Goal: Transaction & Acquisition: Purchase product/service

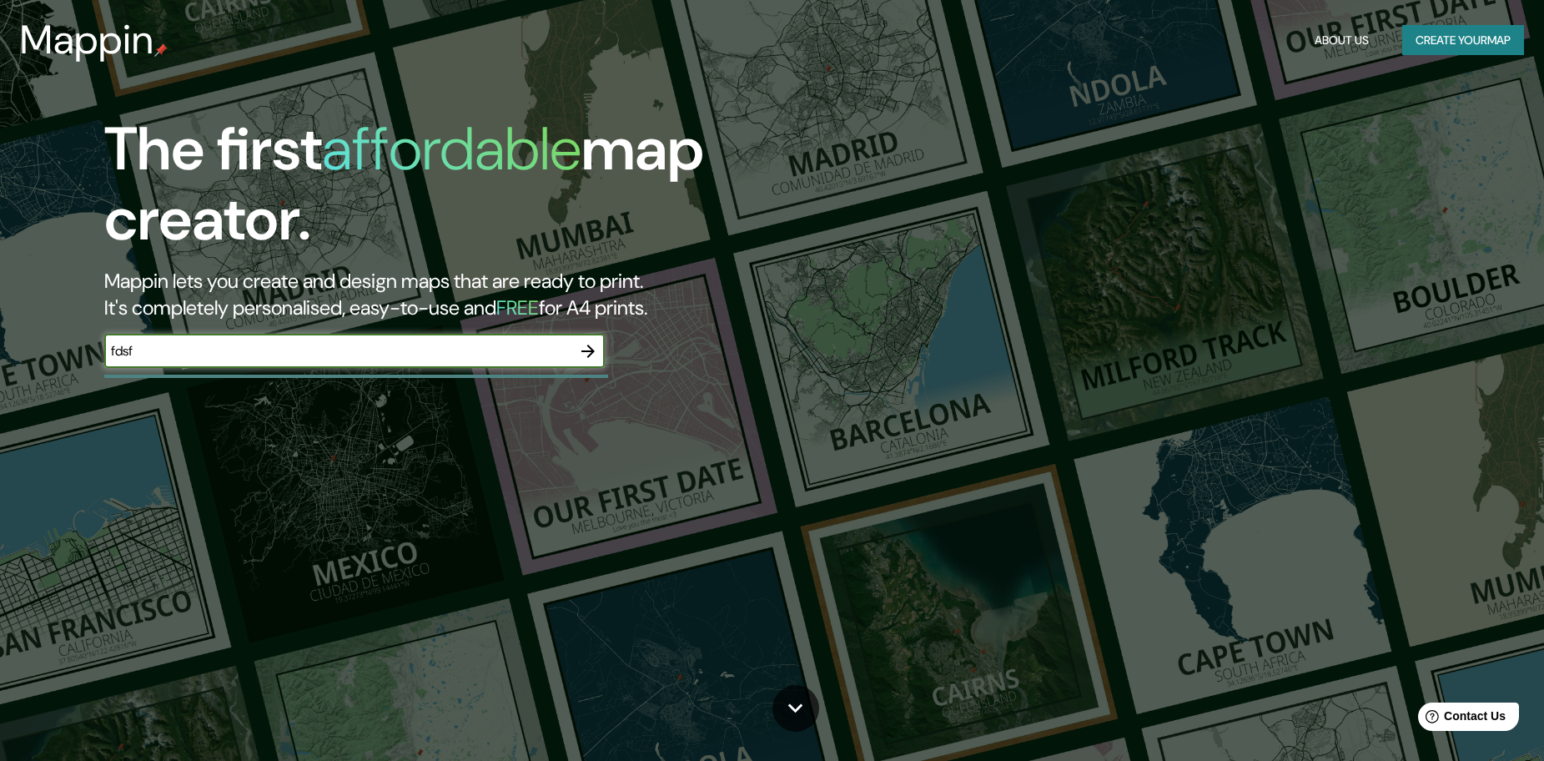
type input "fdsf"
click at [596, 348] on icon "button" at bounding box center [588, 351] width 20 height 20
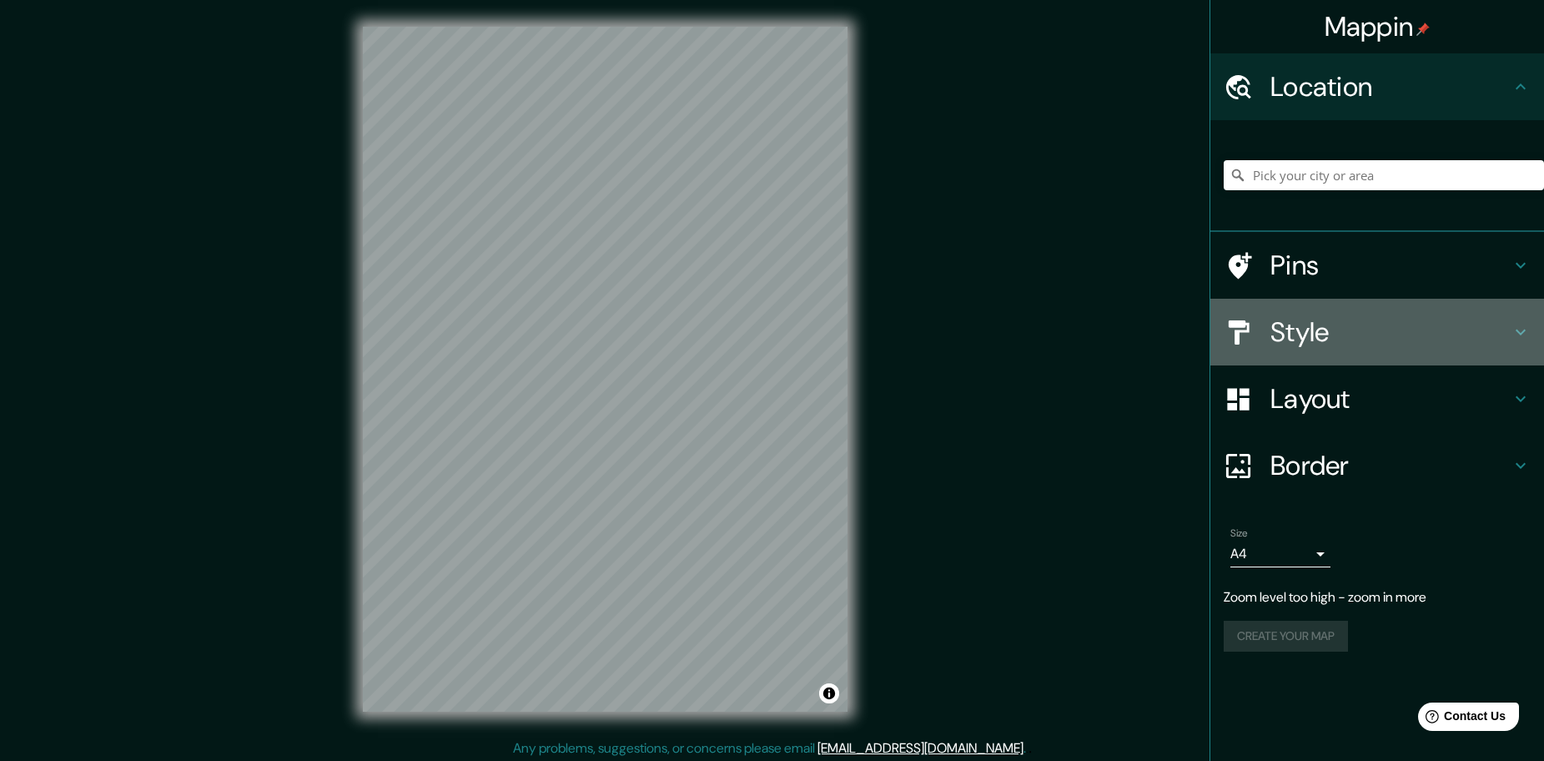
click at [1341, 329] on h4 "Style" at bounding box center [1390, 331] width 240 height 33
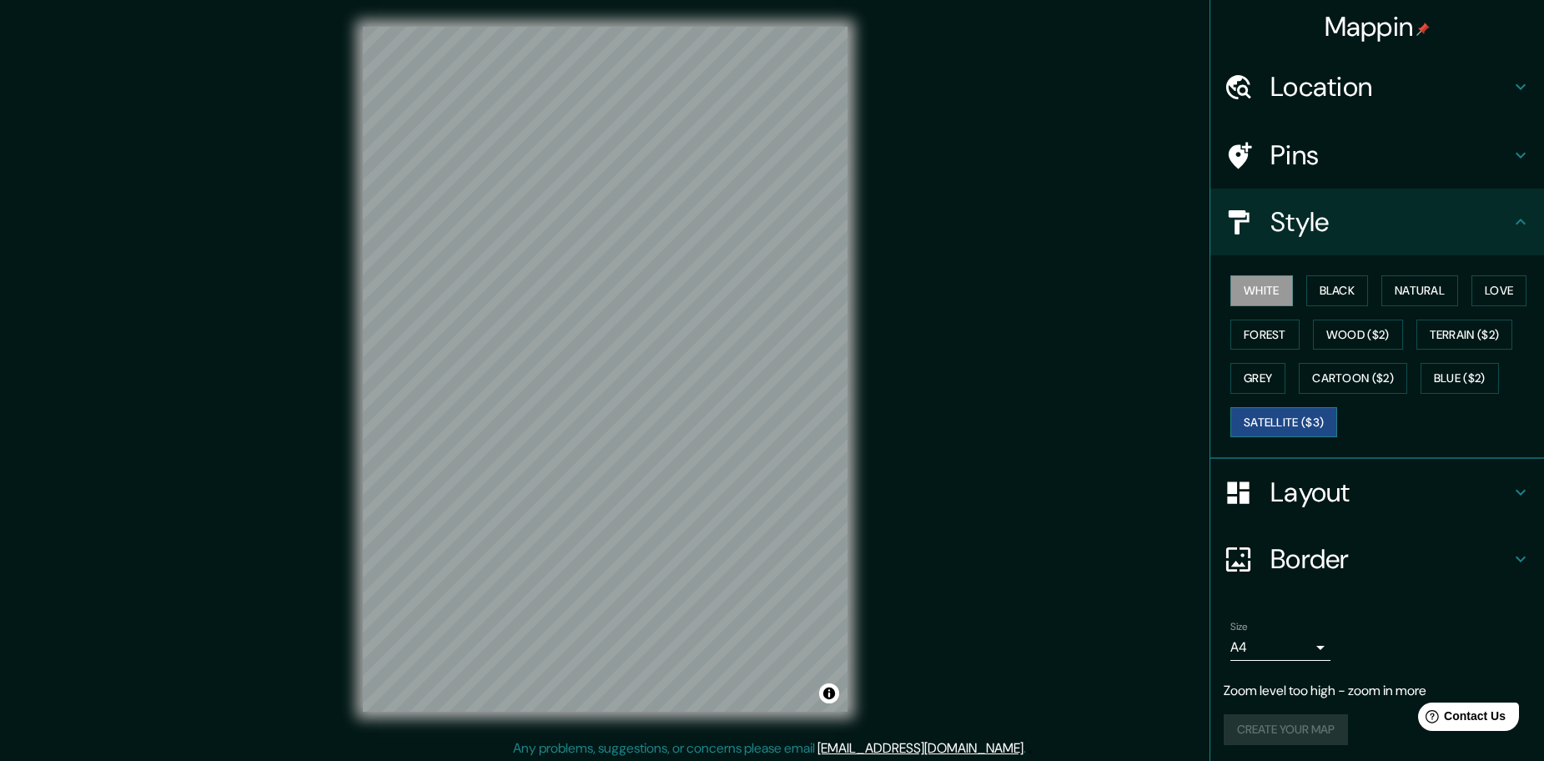
click at [1271, 422] on button "Satellite ($3)" at bounding box center [1283, 422] width 107 height 31
click at [1317, 281] on button "Black" at bounding box center [1337, 290] width 63 height 31
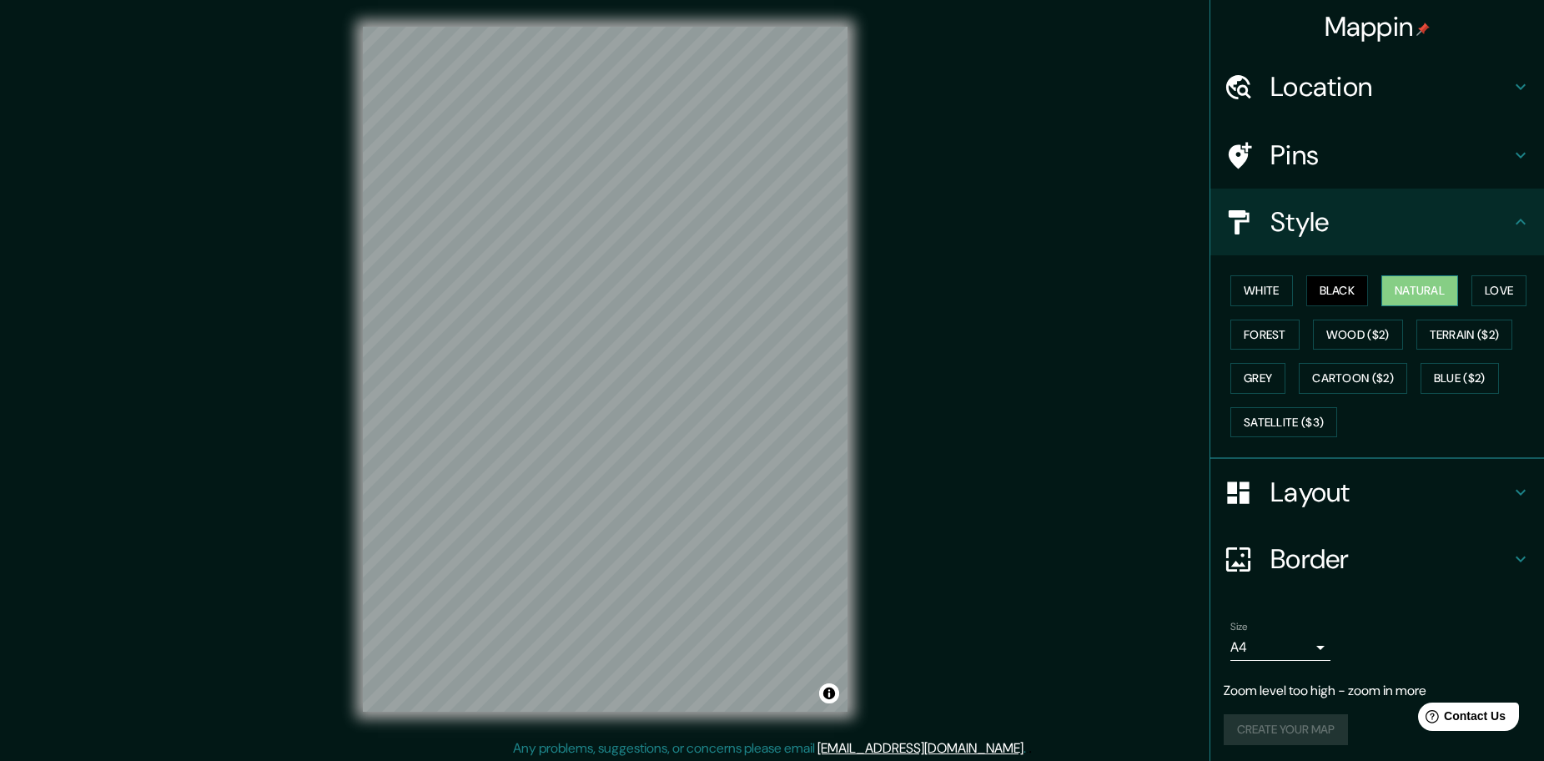
click at [1390, 286] on button "Natural" at bounding box center [1419, 290] width 77 height 31
click at [1242, 293] on button "White" at bounding box center [1261, 290] width 63 height 31
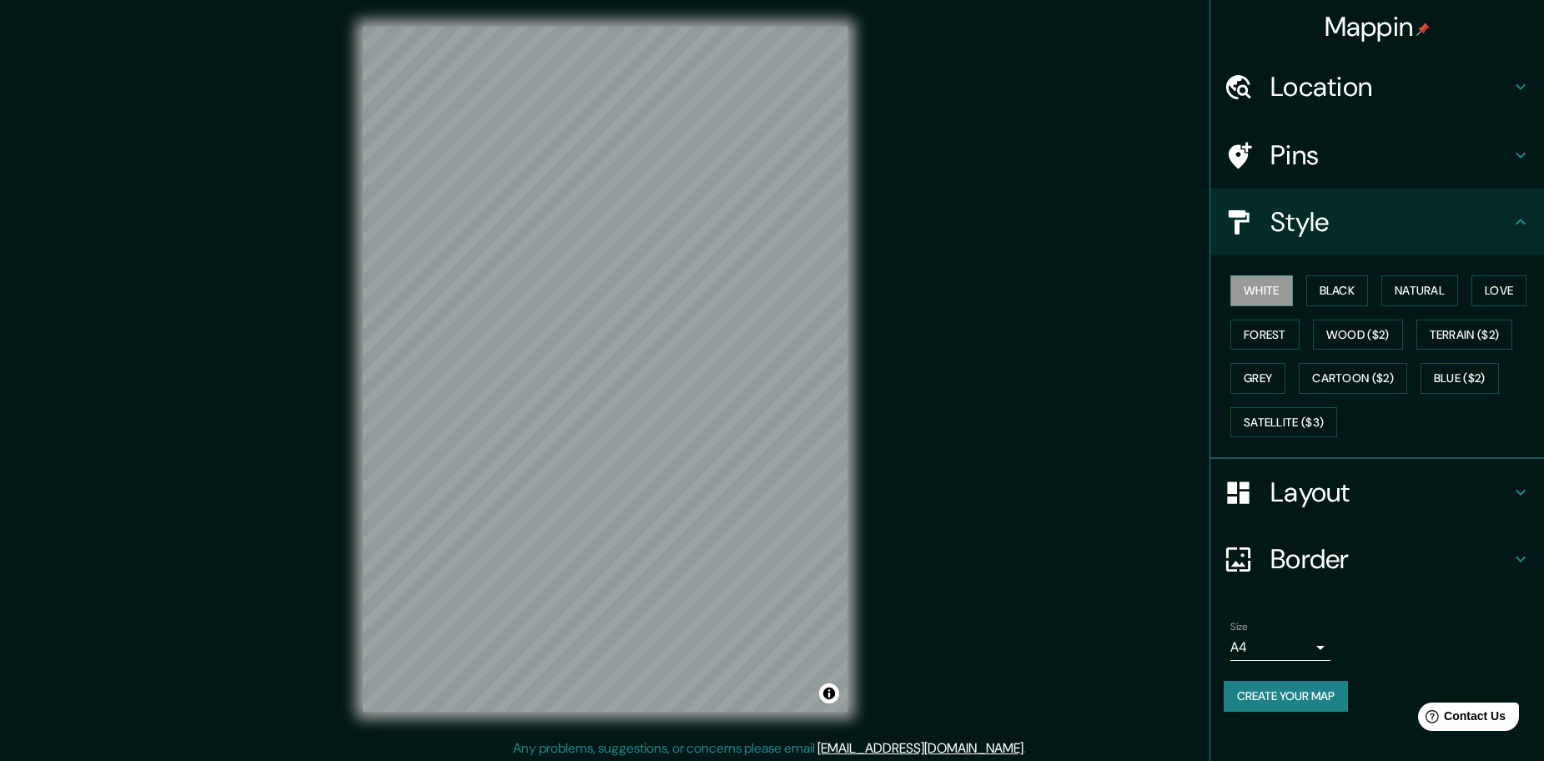
click at [1392, 85] on h4 "Location" at bounding box center [1390, 86] width 240 height 33
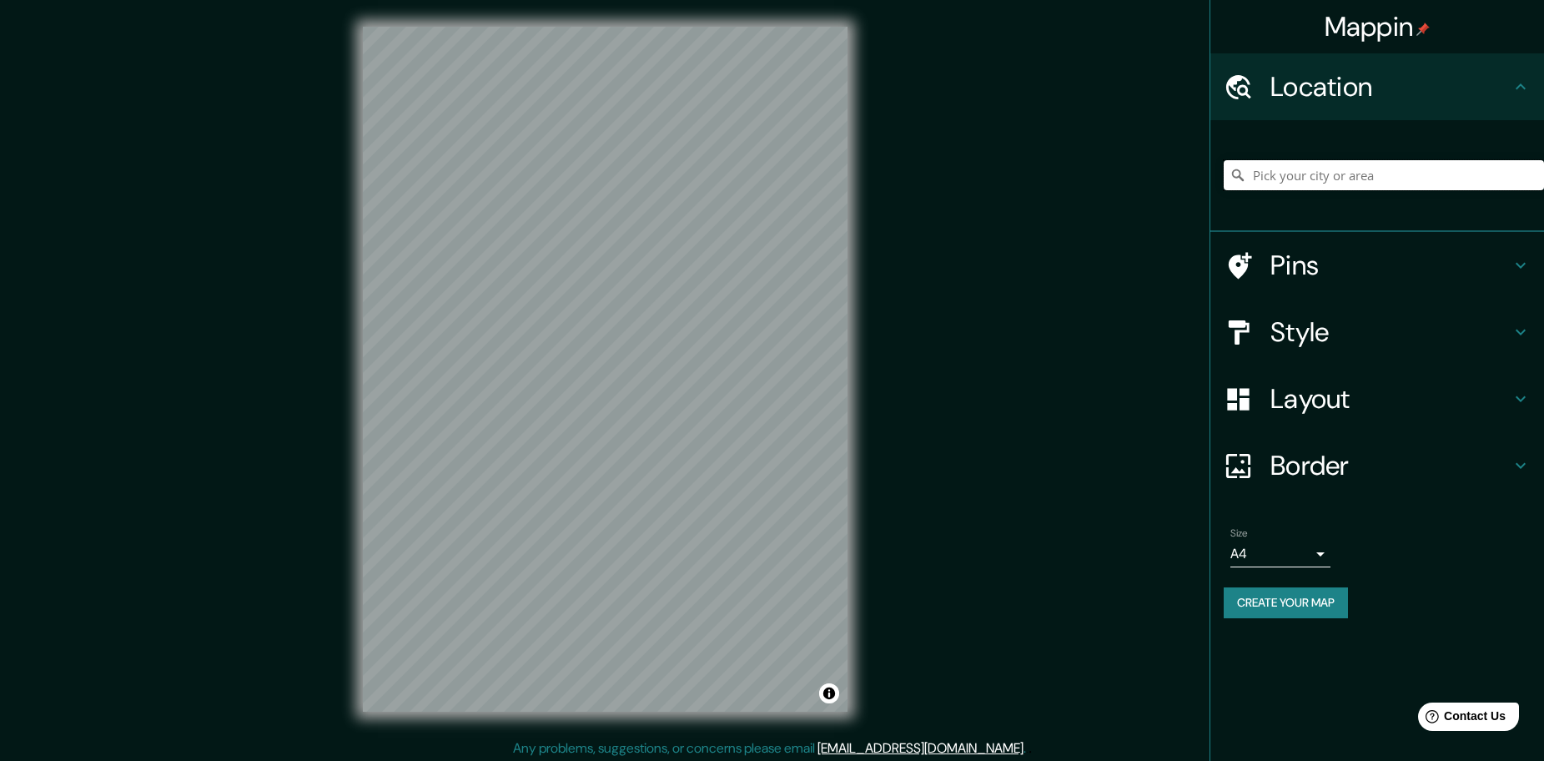
click at [1344, 164] on input "Pick your city or area" at bounding box center [1384, 175] width 320 height 30
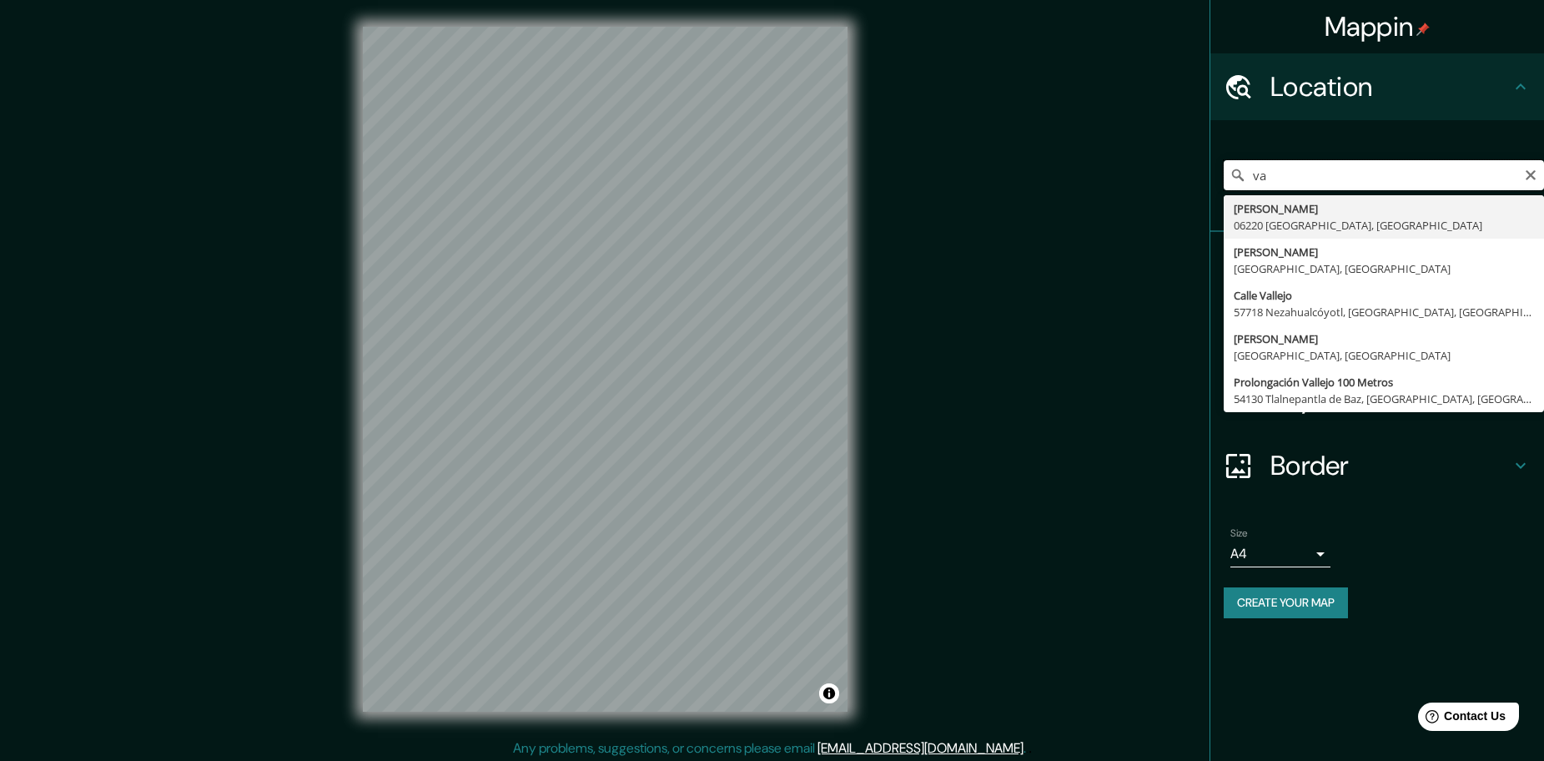
type input "v"
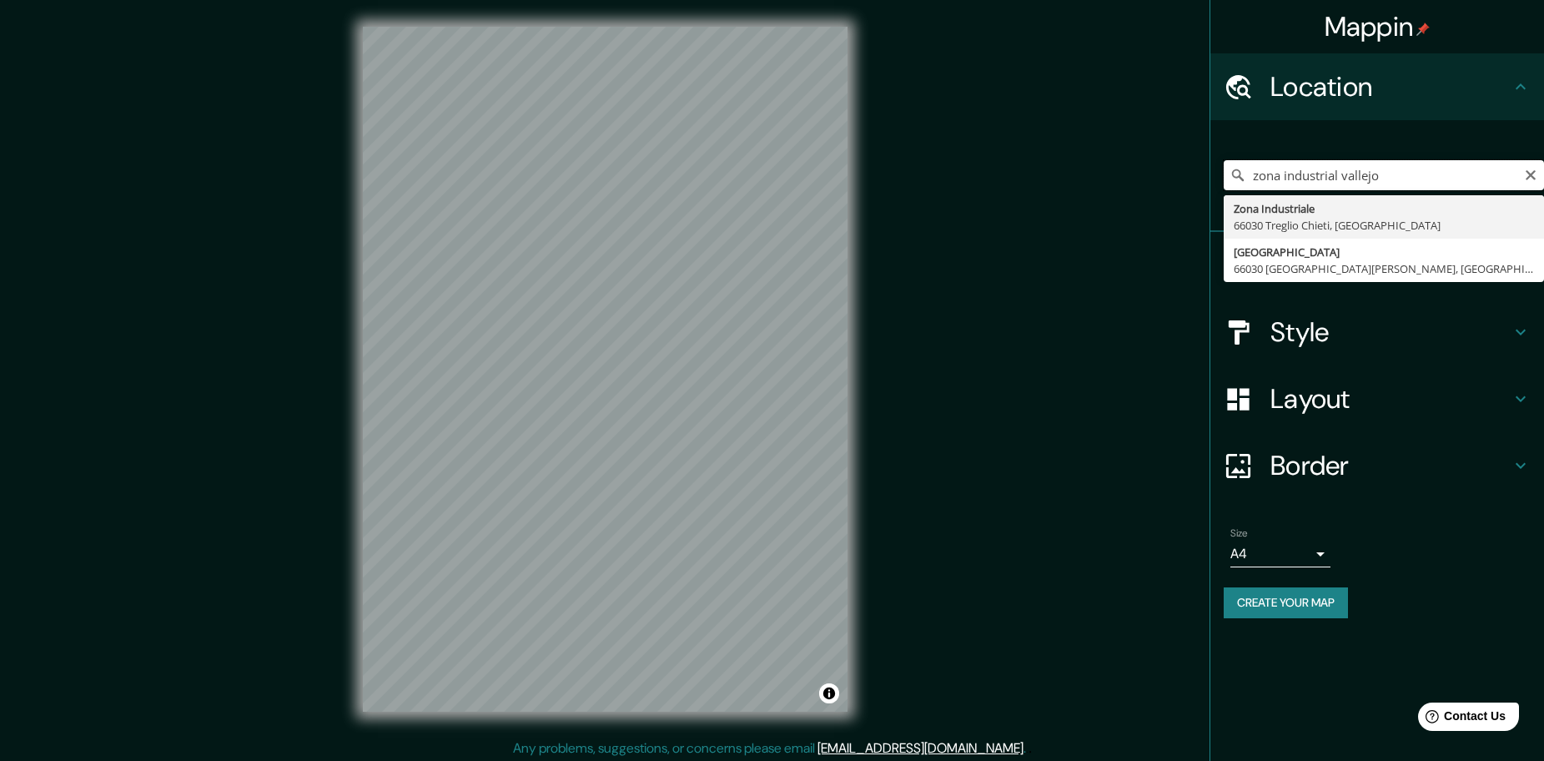
drag, startPoint x: 1399, startPoint y: 169, endPoint x: 1224, endPoint y: 166, distance: 175.2
click at [1224, 166] on input "zona industrial vallejo" at bounding box center [1384, 175] width 320 height 30
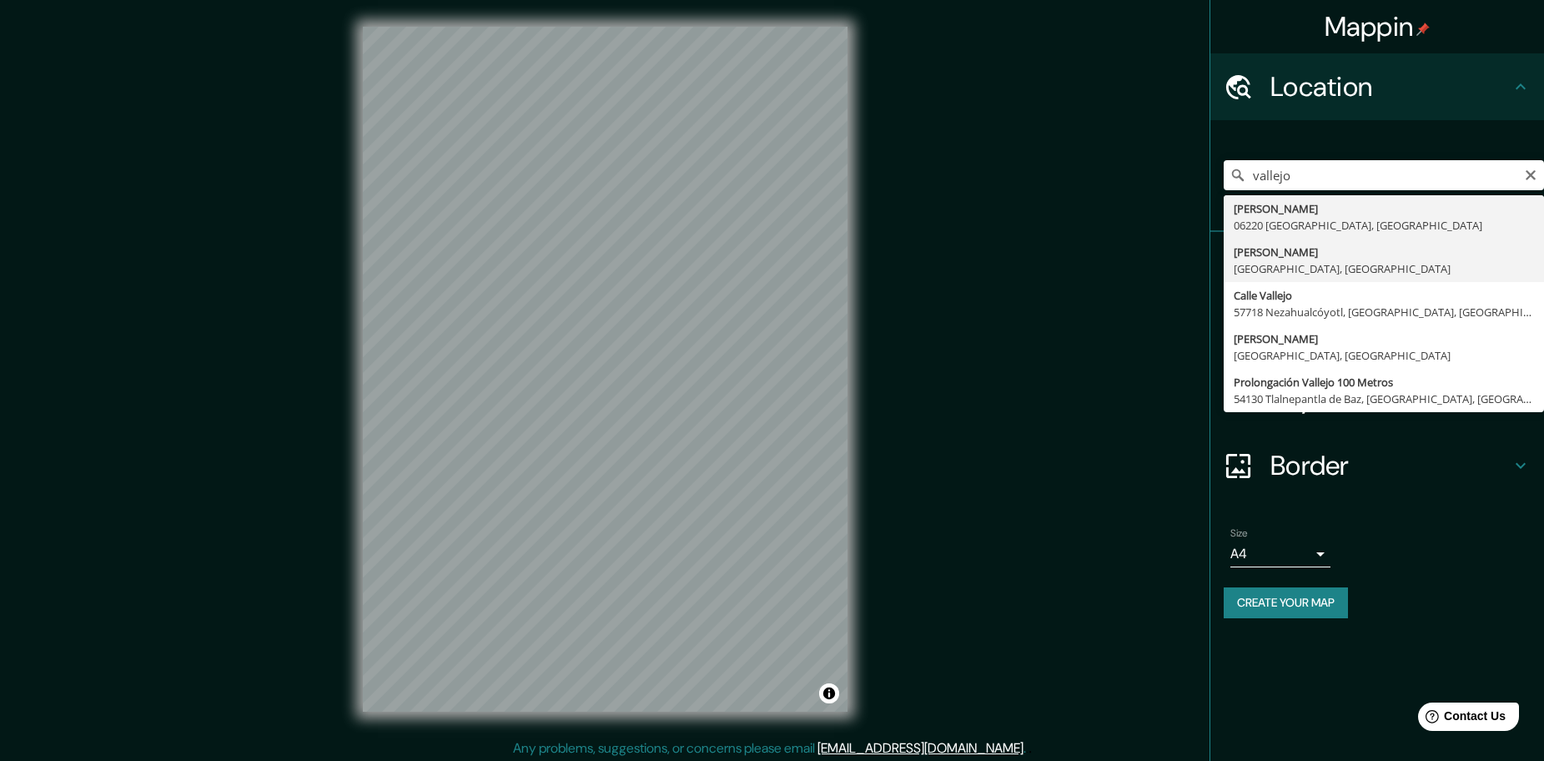
type input "[PERSON_NAME][GEOGRAPHIC_DATA], [GEOGRAPHIC_DATA]"
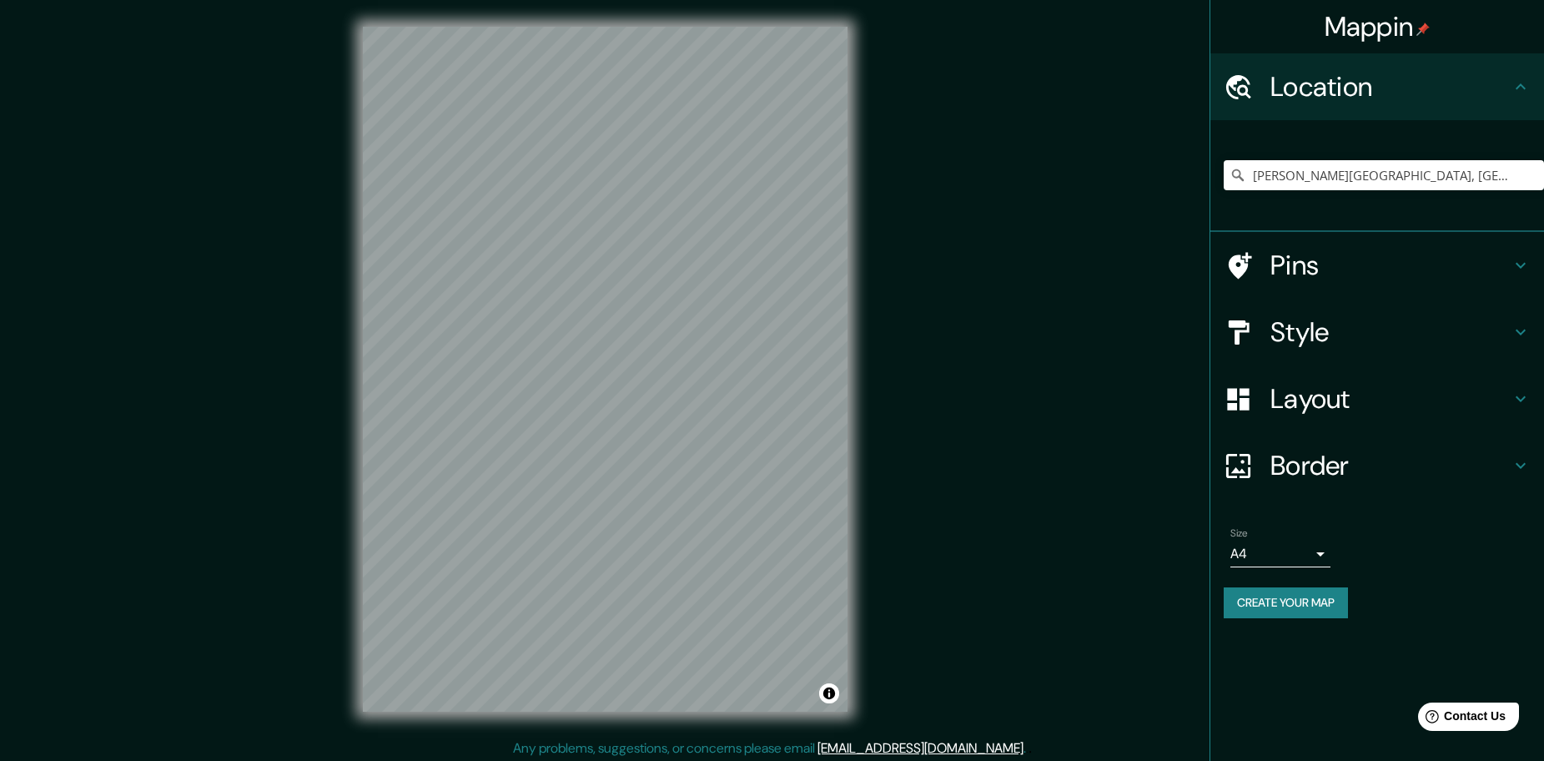
click at [1360, 393] on h4 "Layout" at bounding box center [1390, 398] width 240 height 33
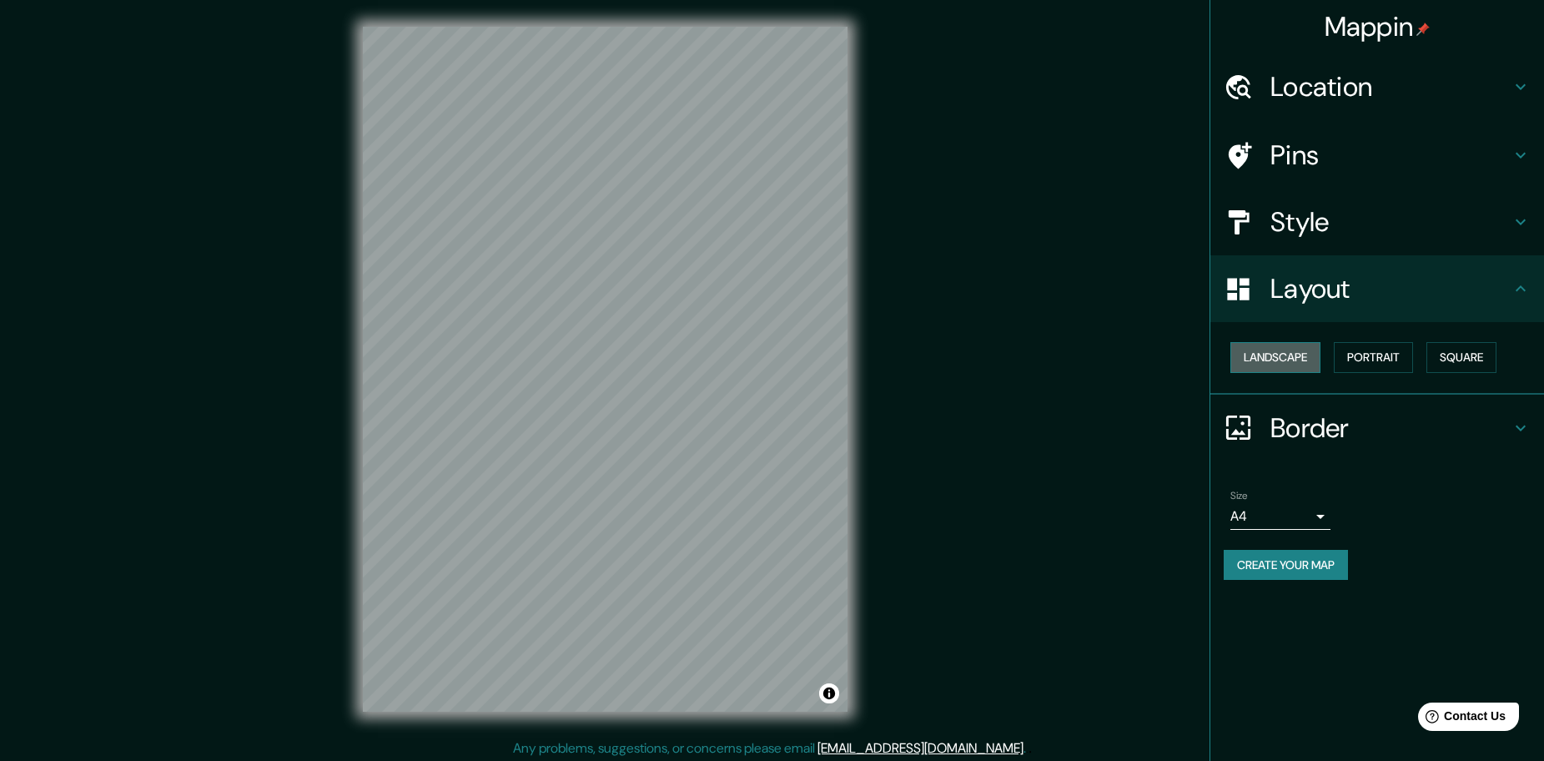
click at [1298, 361] on button "Landscape" at bounding box center [1275, 357] width 90 height 31
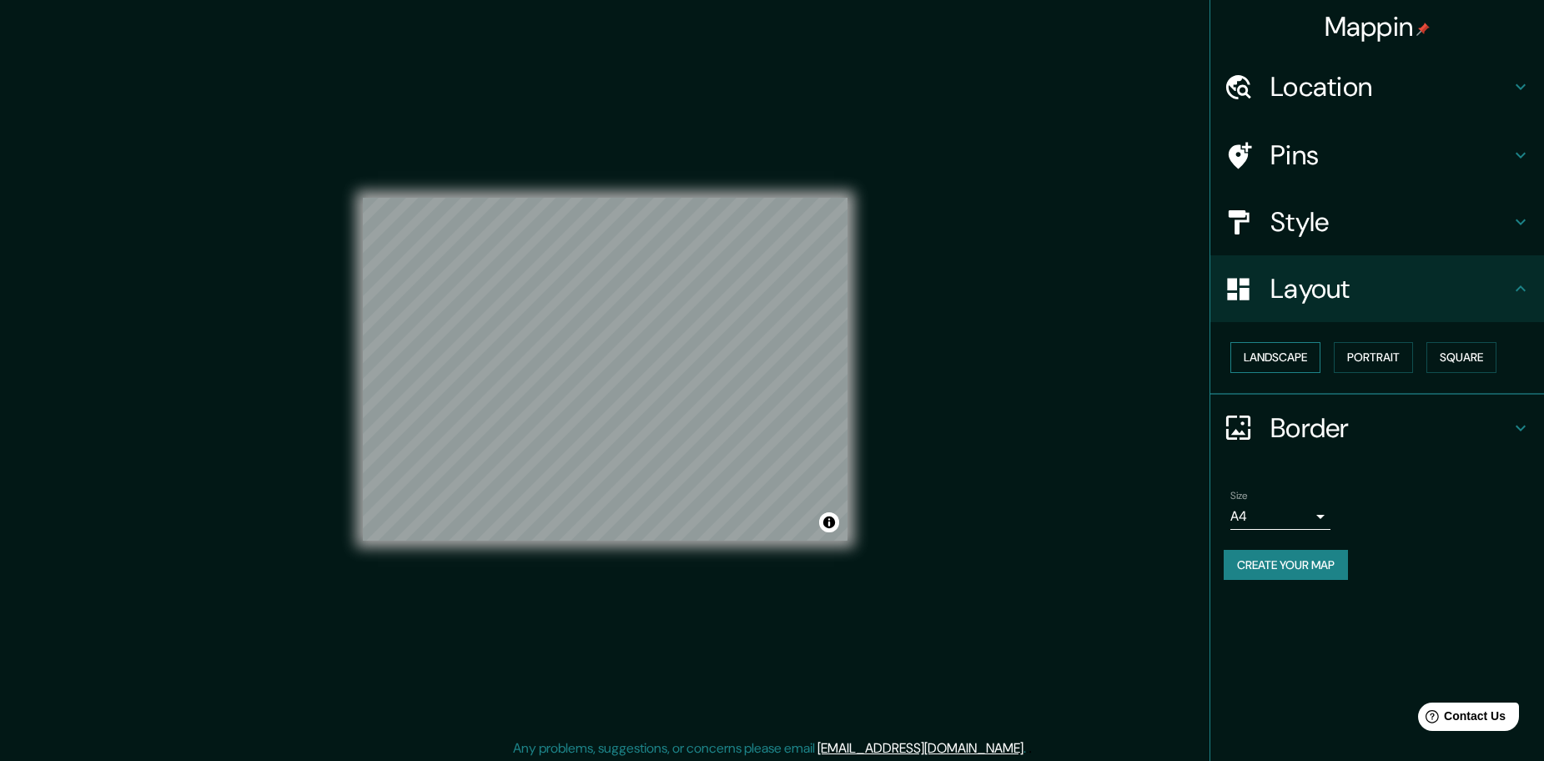
click at [1298, 361] on button "Landscape" at bounding box center [1275, 357] width 90 height 31
click at [1380, 347] on button "Portrait" at bounding box center [1373, 357] width 79 height 31
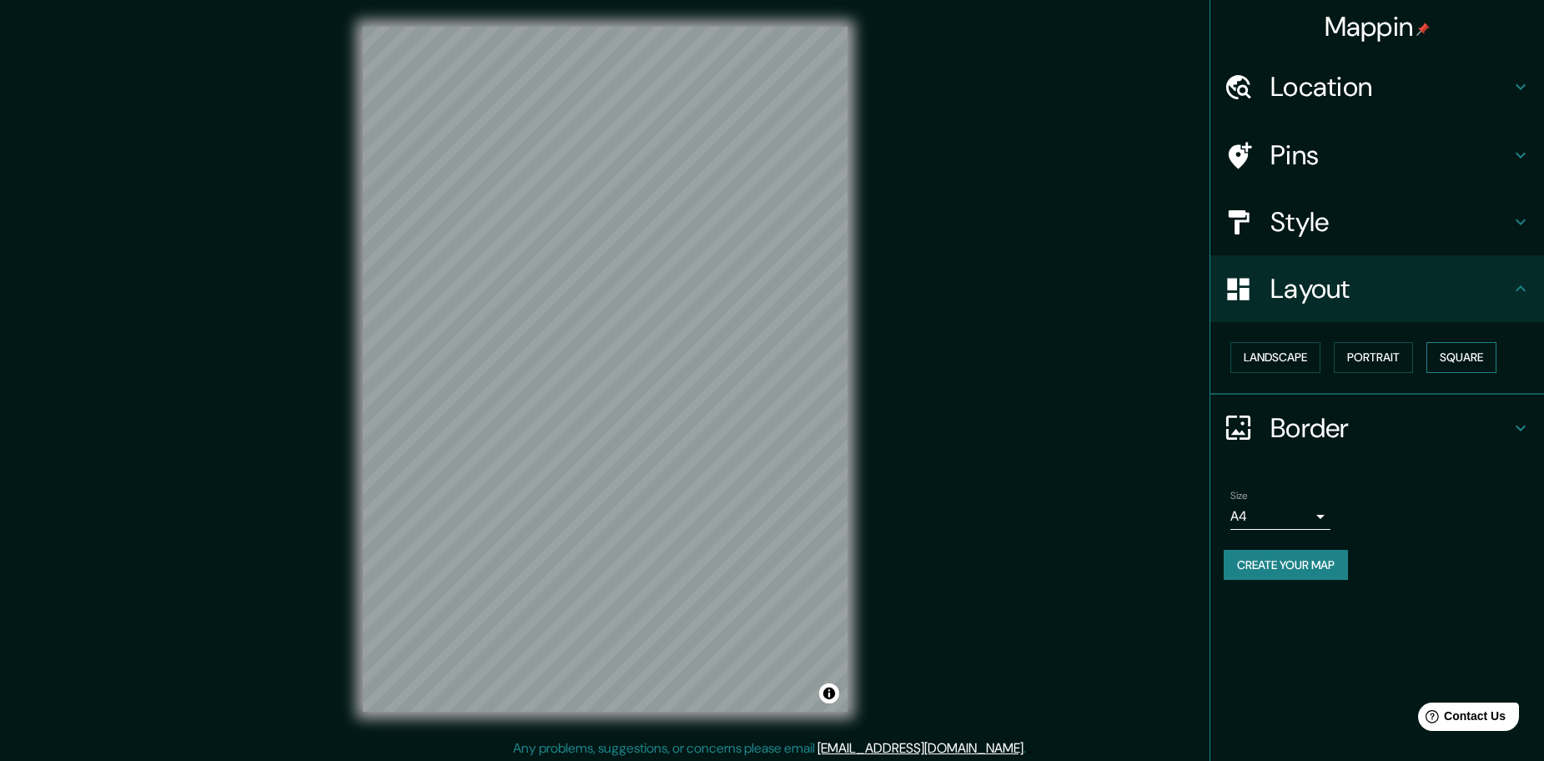
click at [1440, 354] on button "Square" at bounding box center [1461, 357] width 70 height 31
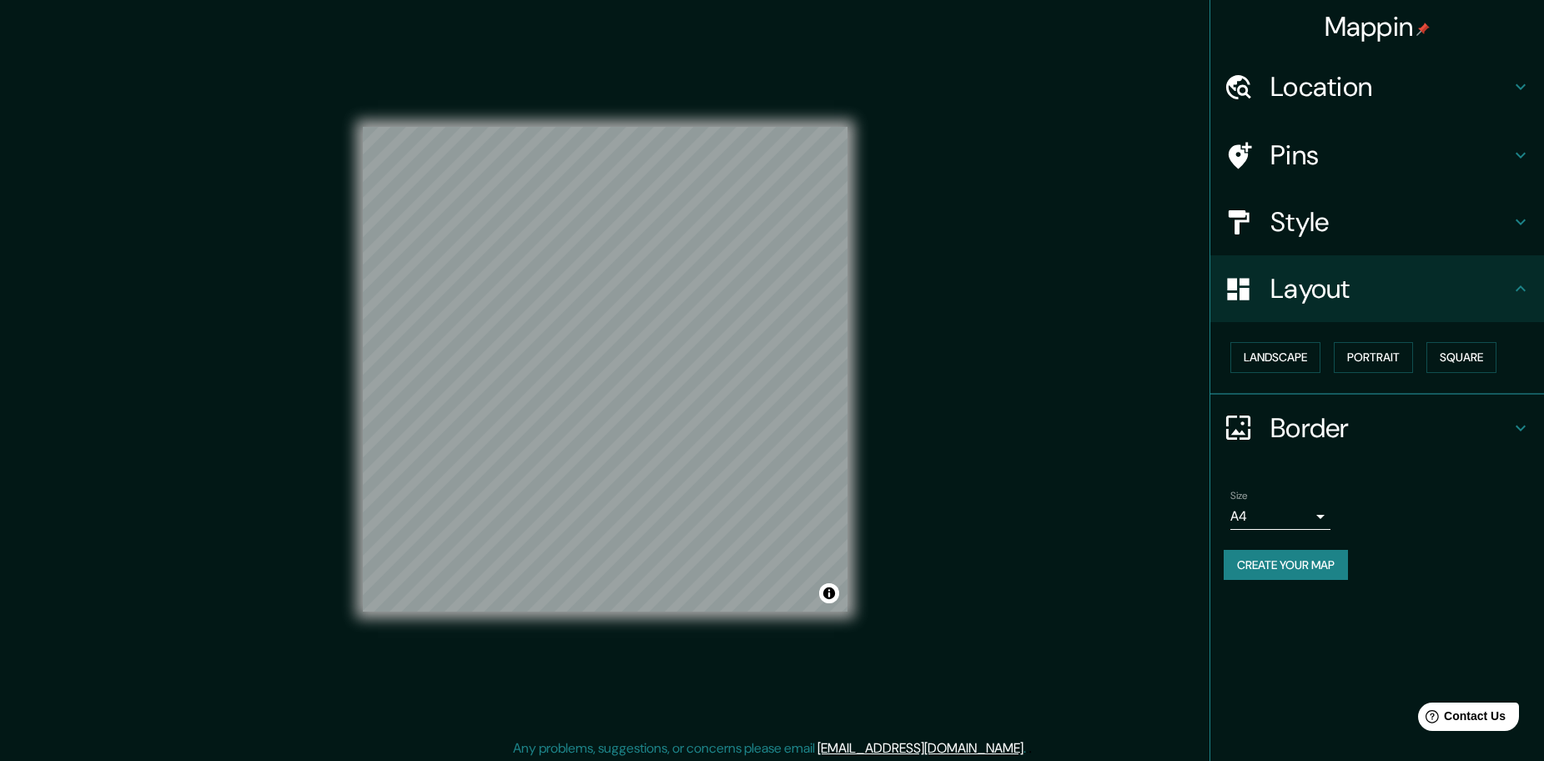
click at [1386, 83] on h4 "Location" at bounding box center [1390, 86] width 240 height 33
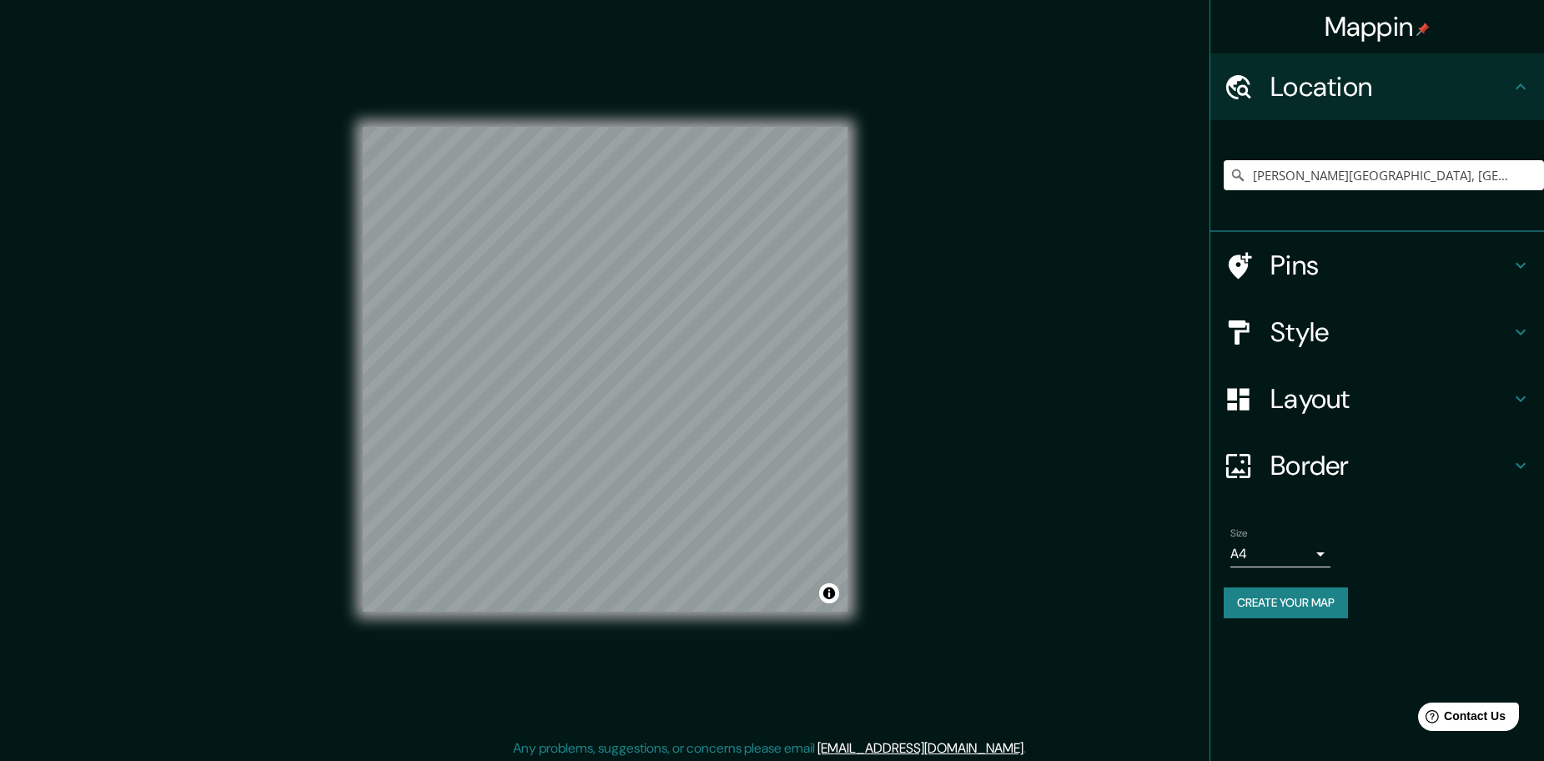
click at [1386, 83] on h4 "Location" at bounding box center [1390, 86] width 240 height 33
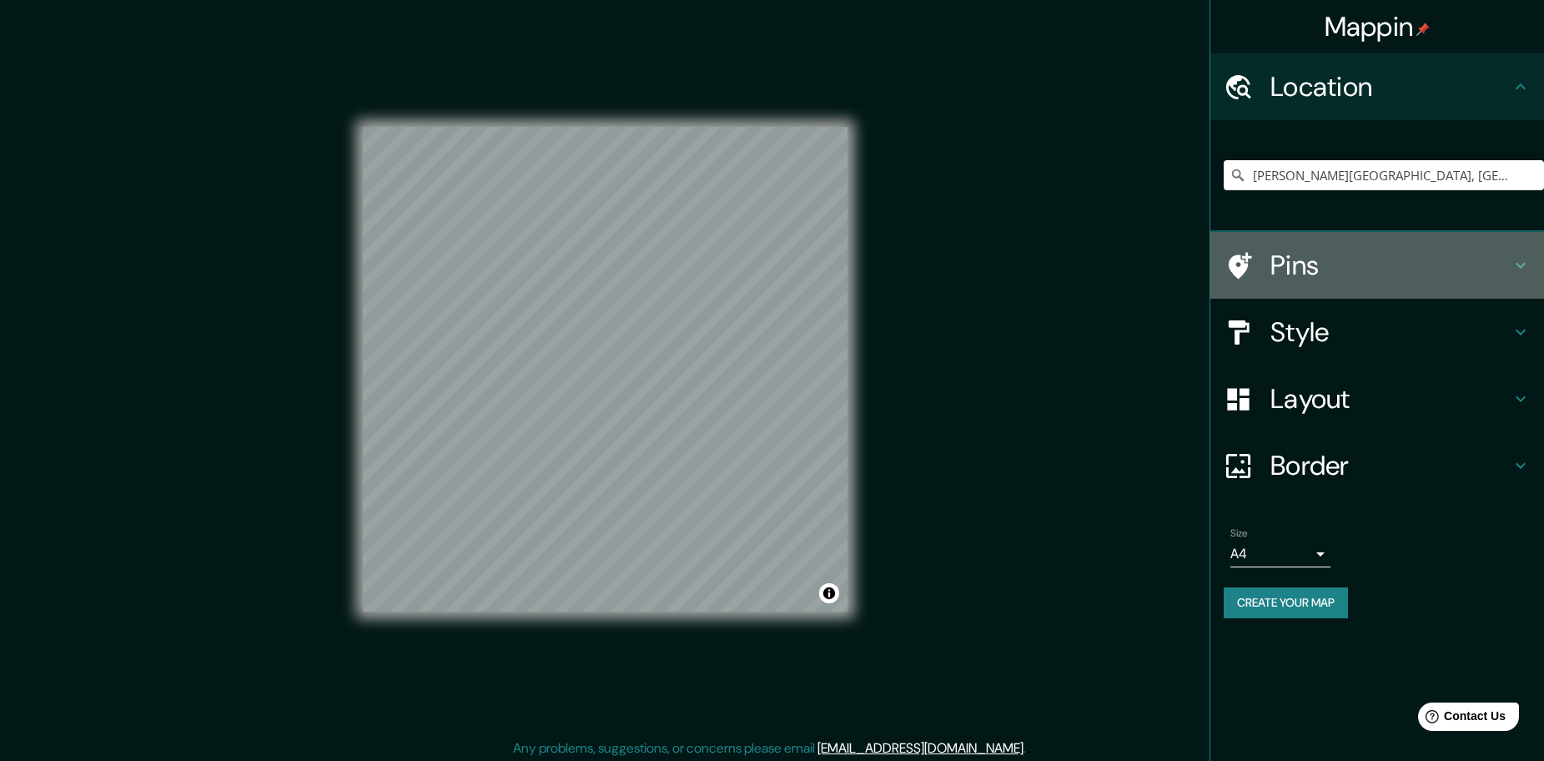
click at [1325, 277] on h4 "Pins" at bounding box center [1390, 265] width 240 height 33
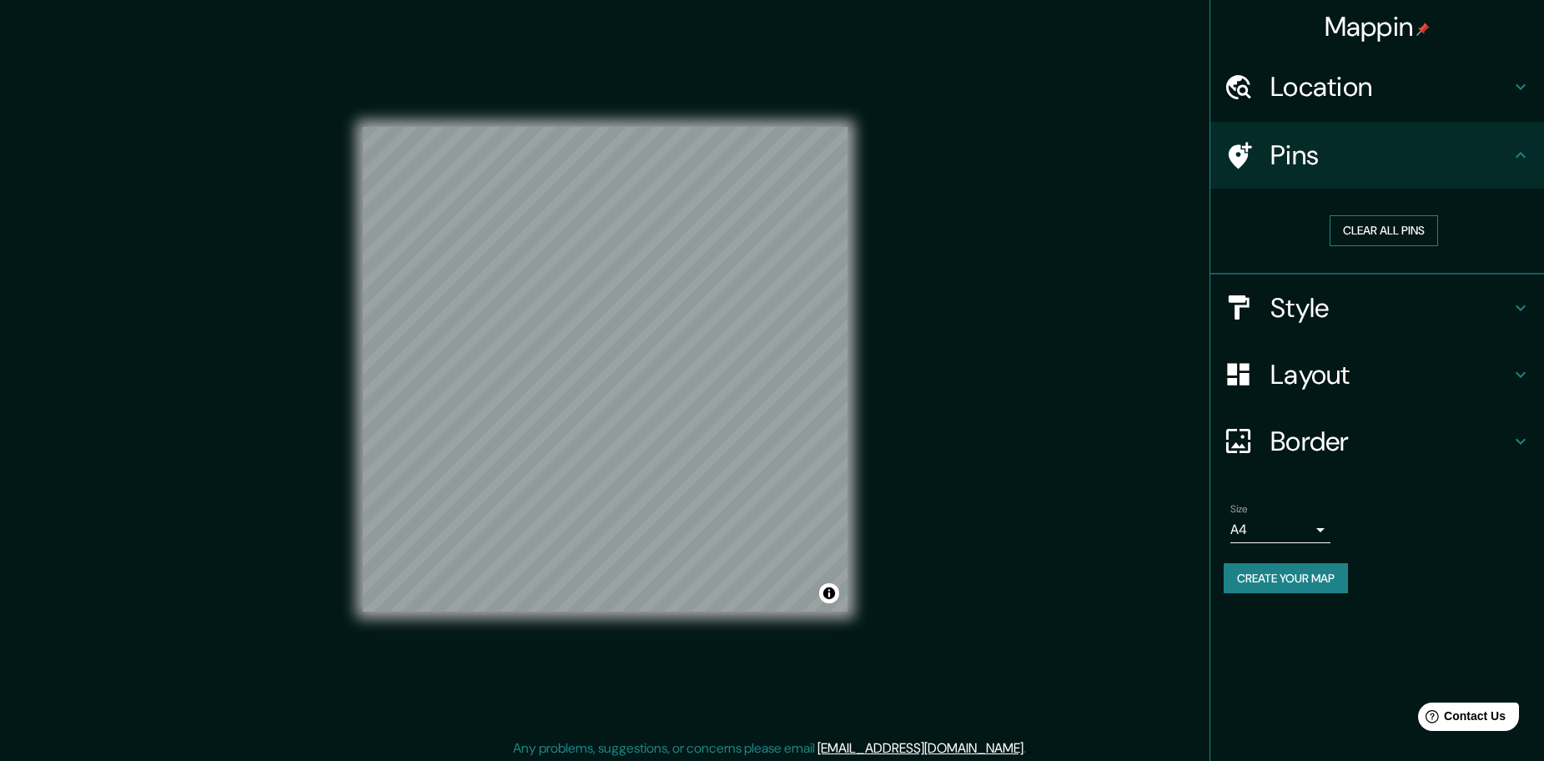
click at [1406, 229] on button "Clear all pins" at bounding box center [1384, 230] width 108 height 31
click at [1341, 300] on h4 "Style" at bounding box center [1390, 307] width 240 height 33
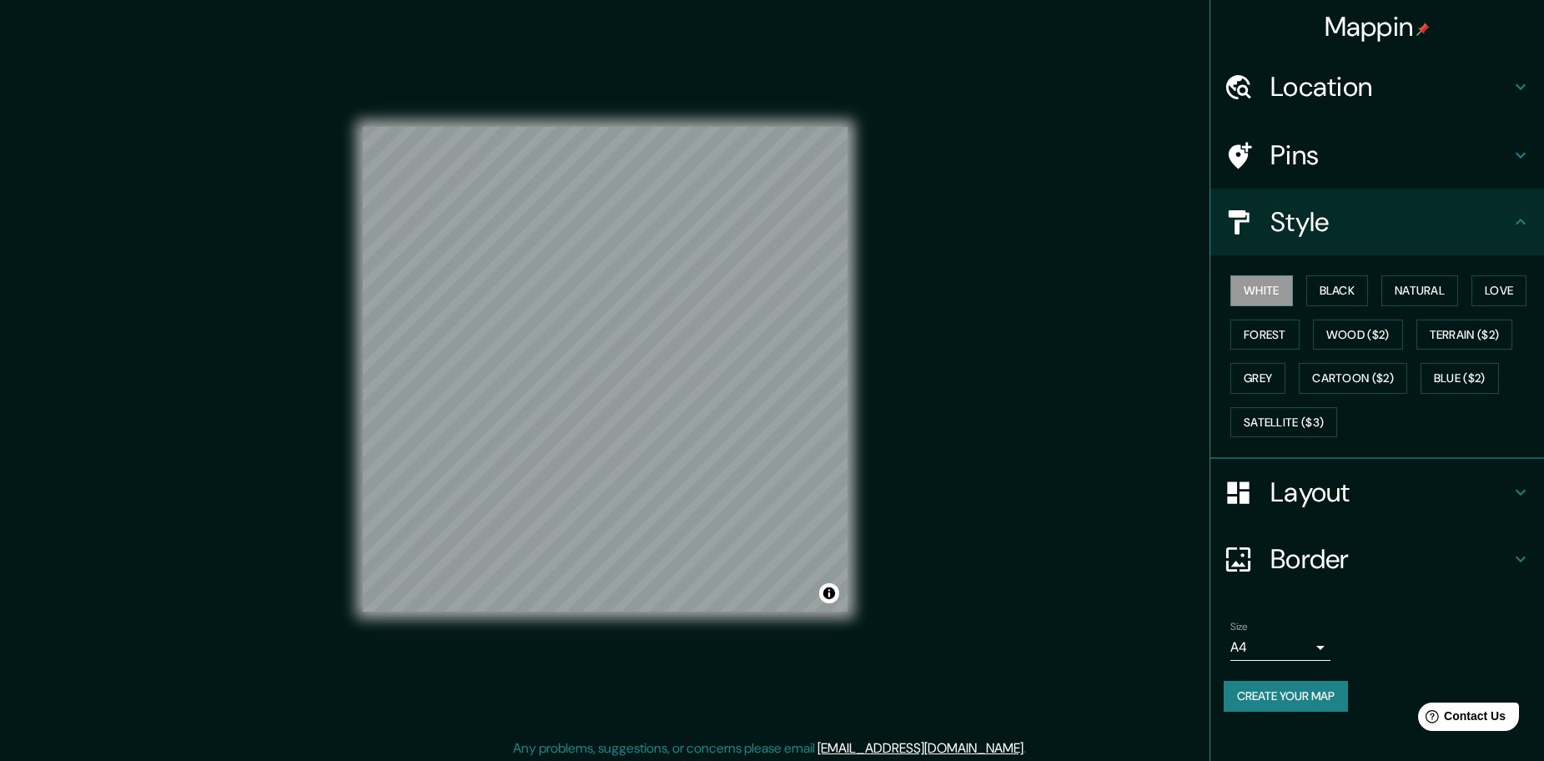
click at [1444, 491] on h4 "Layout" at bounding box center [1390, 491] width 240 height 33
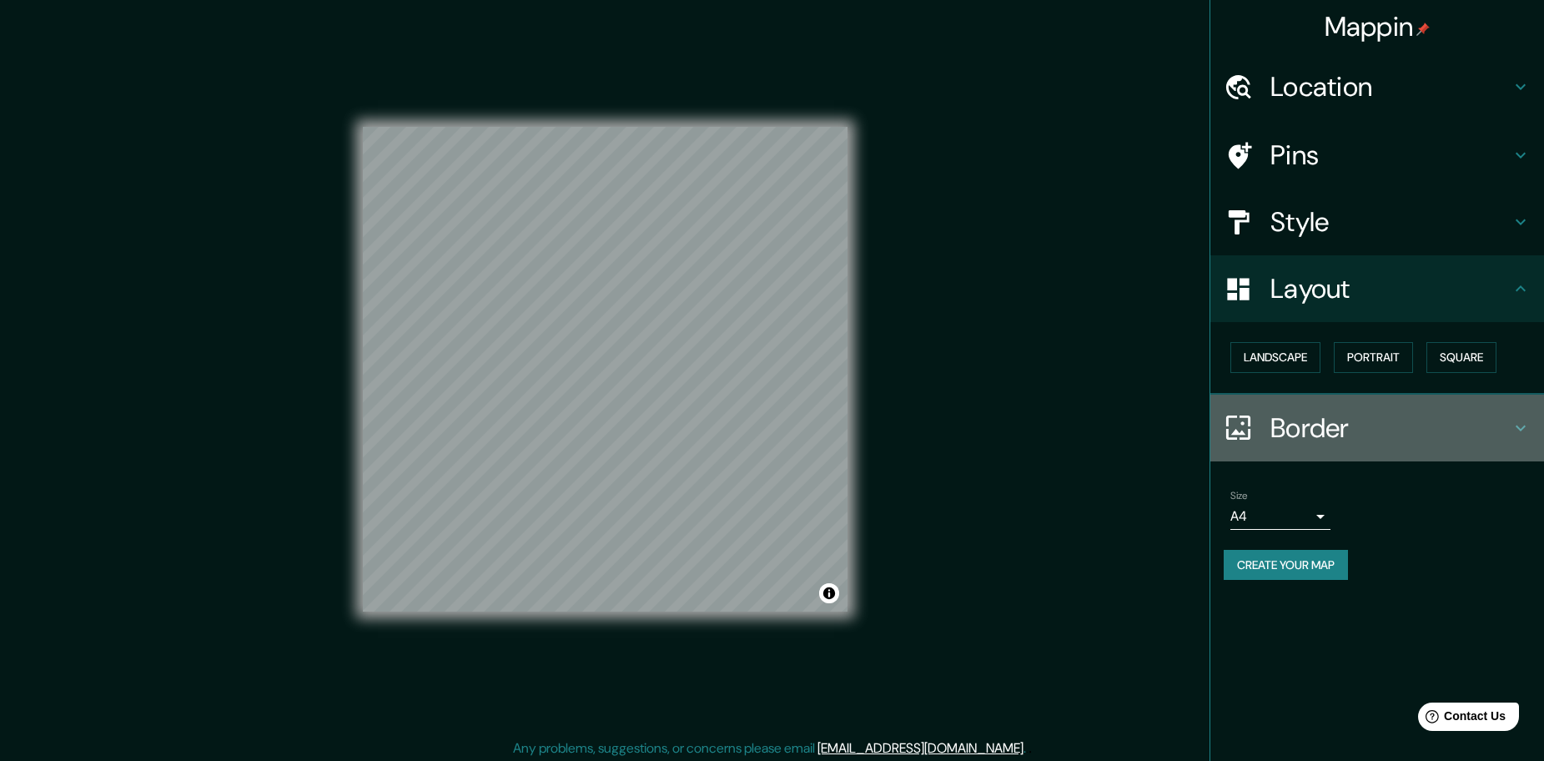
click at [1291, 439] on h4 "Border" at bounding box center [1390, 427] width 240 height 33
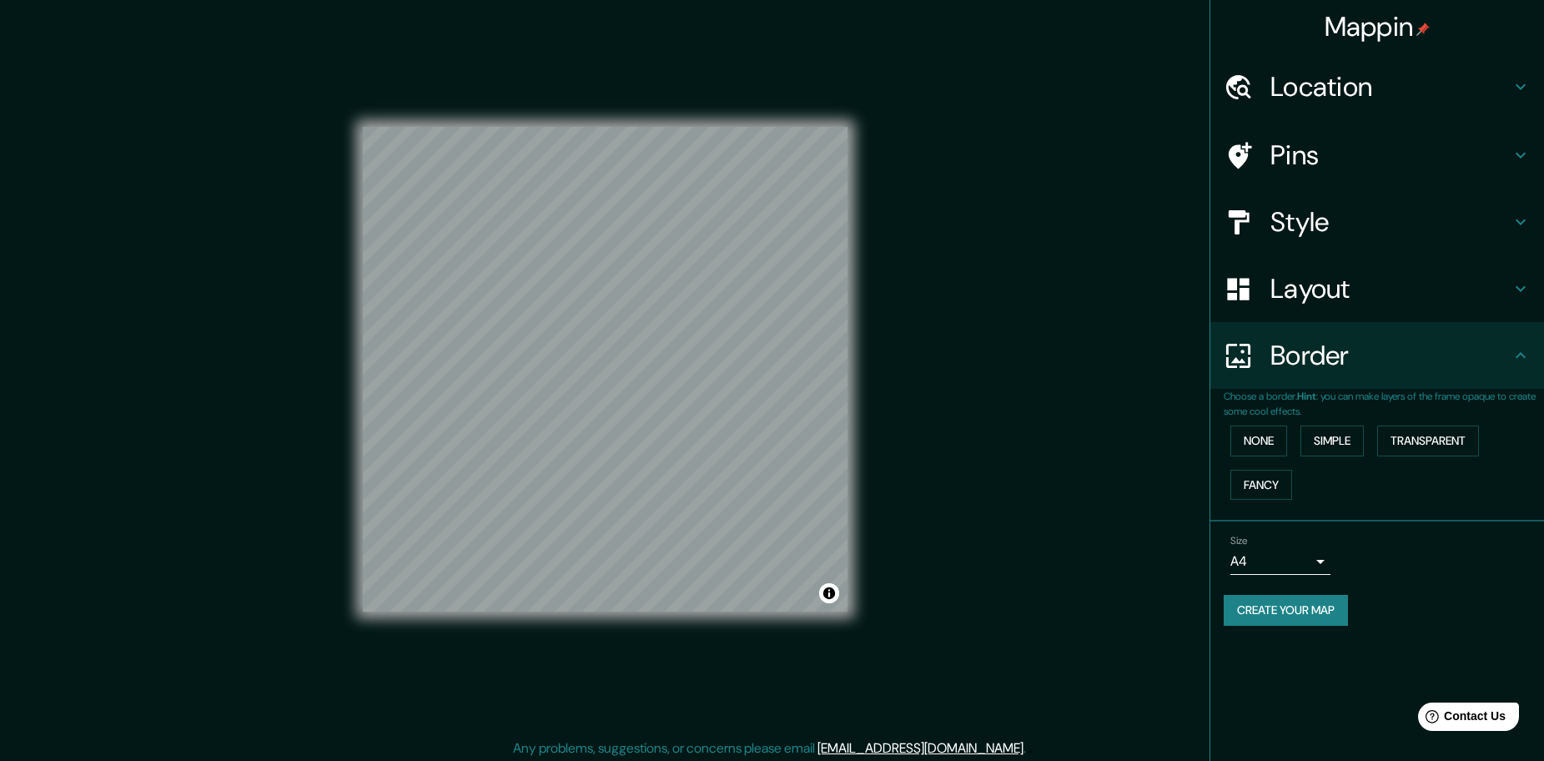
click at [1308, 201] on div "Style" at bounding box center [1377, 222] width 334 height 67
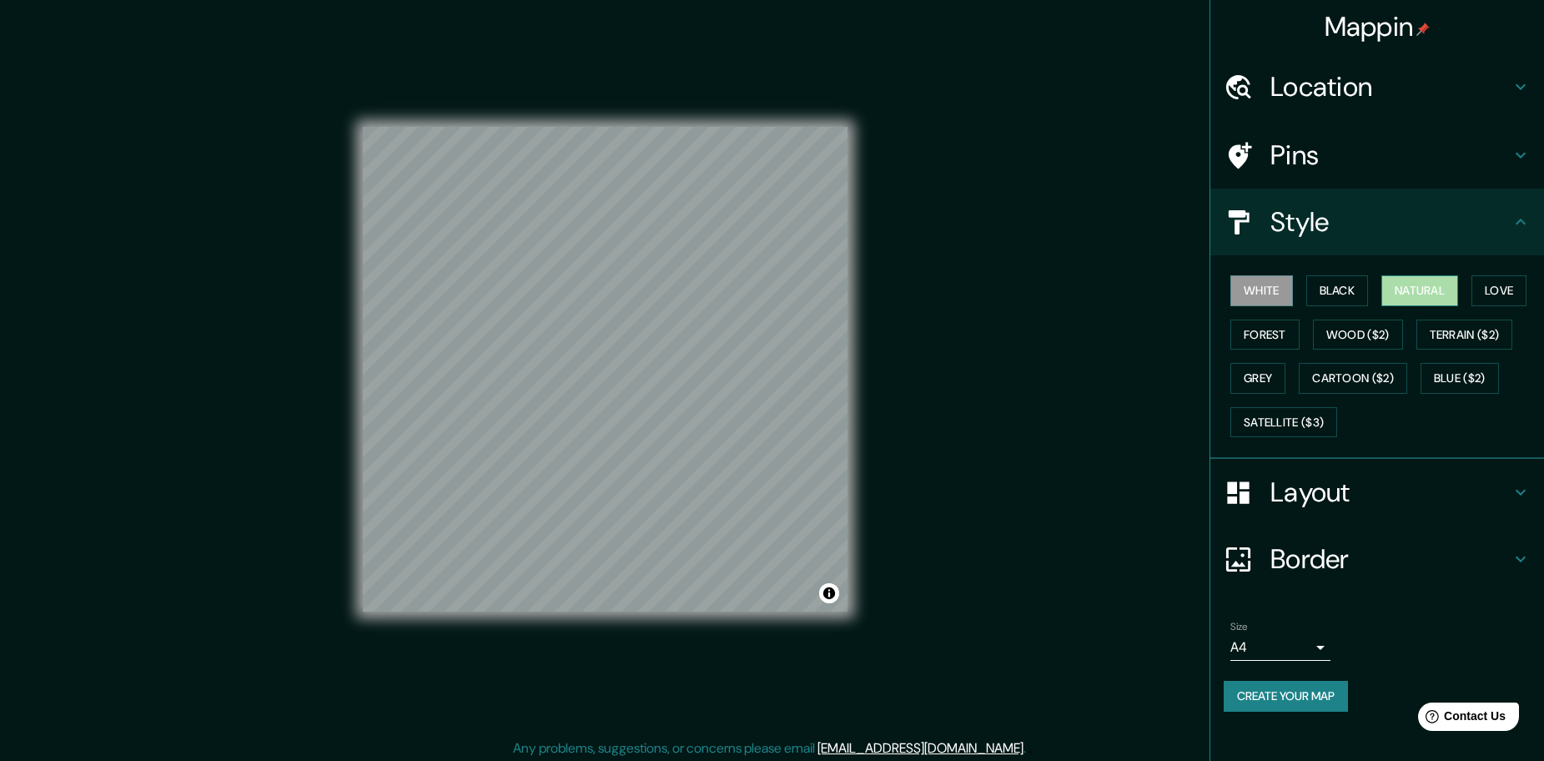
click at [1436, 292] on button "Natural" at bounding box center [1419, 290] width 77 height 31
click at [1267, 323] on button "Forest" at bounding box center [1264, 334] width 69 height 31
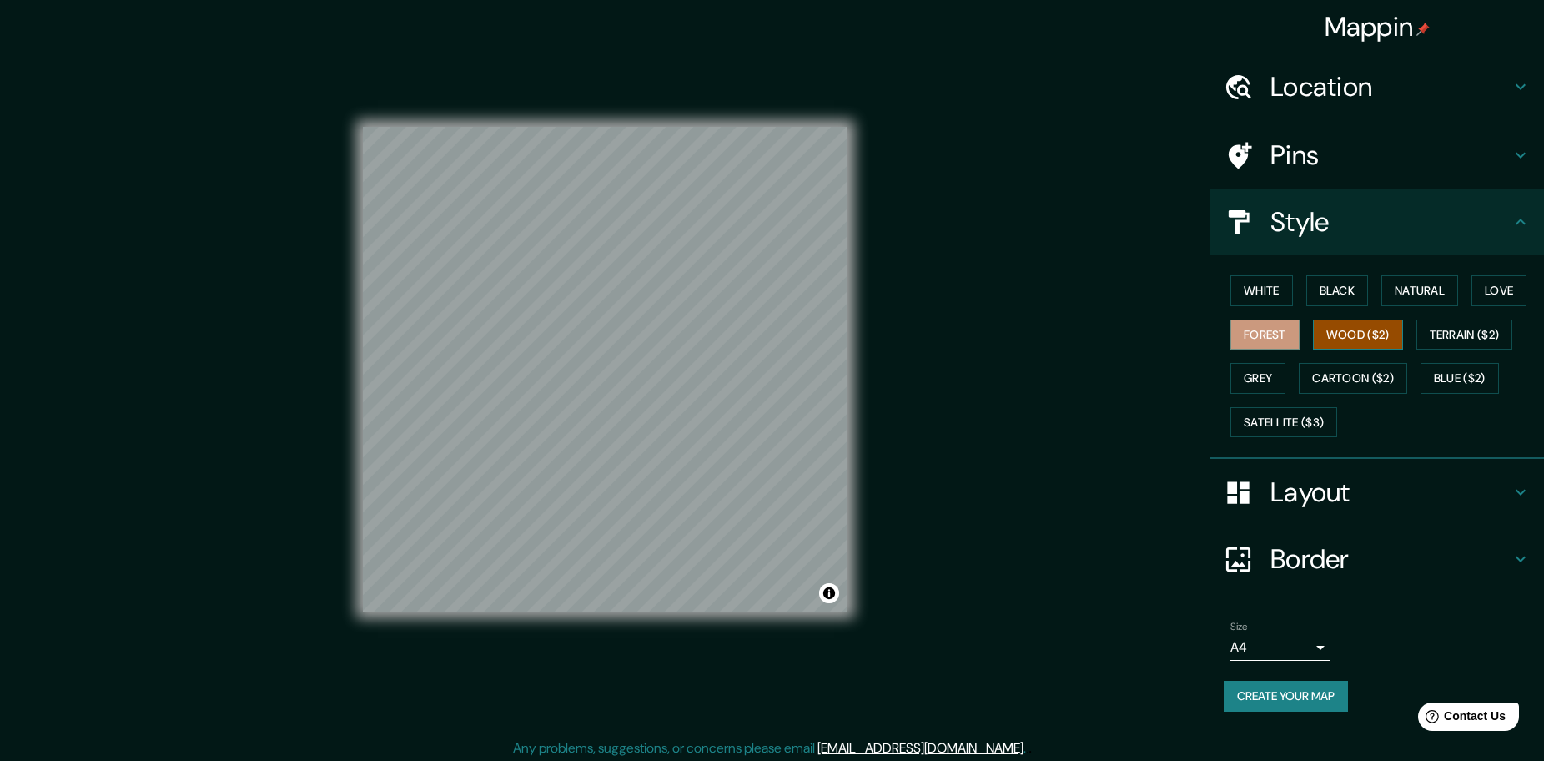
click at [1325, 329] on button "Wood ($2)" at bounding box center [1358, 334] width 90 height 31
click at [1440, 332] on button "Terrain ($2)" at bounding box center [1464, 334] width 97 height 31
click at [1254, 372] on button "Grey" at bounding box center [1257, 378] width 55 height 31
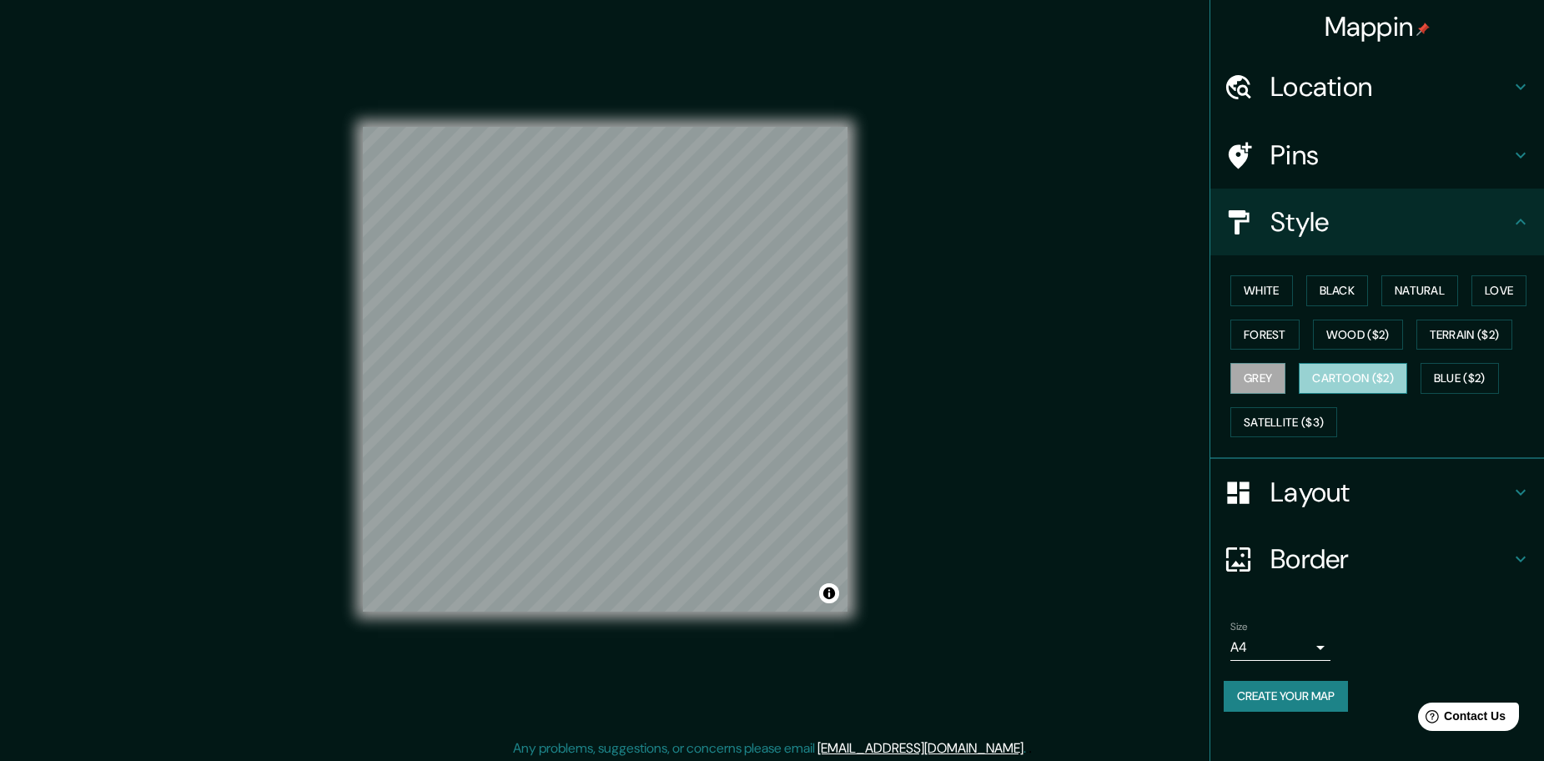
click at [1317, 373] on button "Cartoon ($2)" at bounding box center [1353, 378] width 108 height 31
click at [1422, 373] on button "Blue ($2)" at bounding box center [1459, 378] width 78 height 31
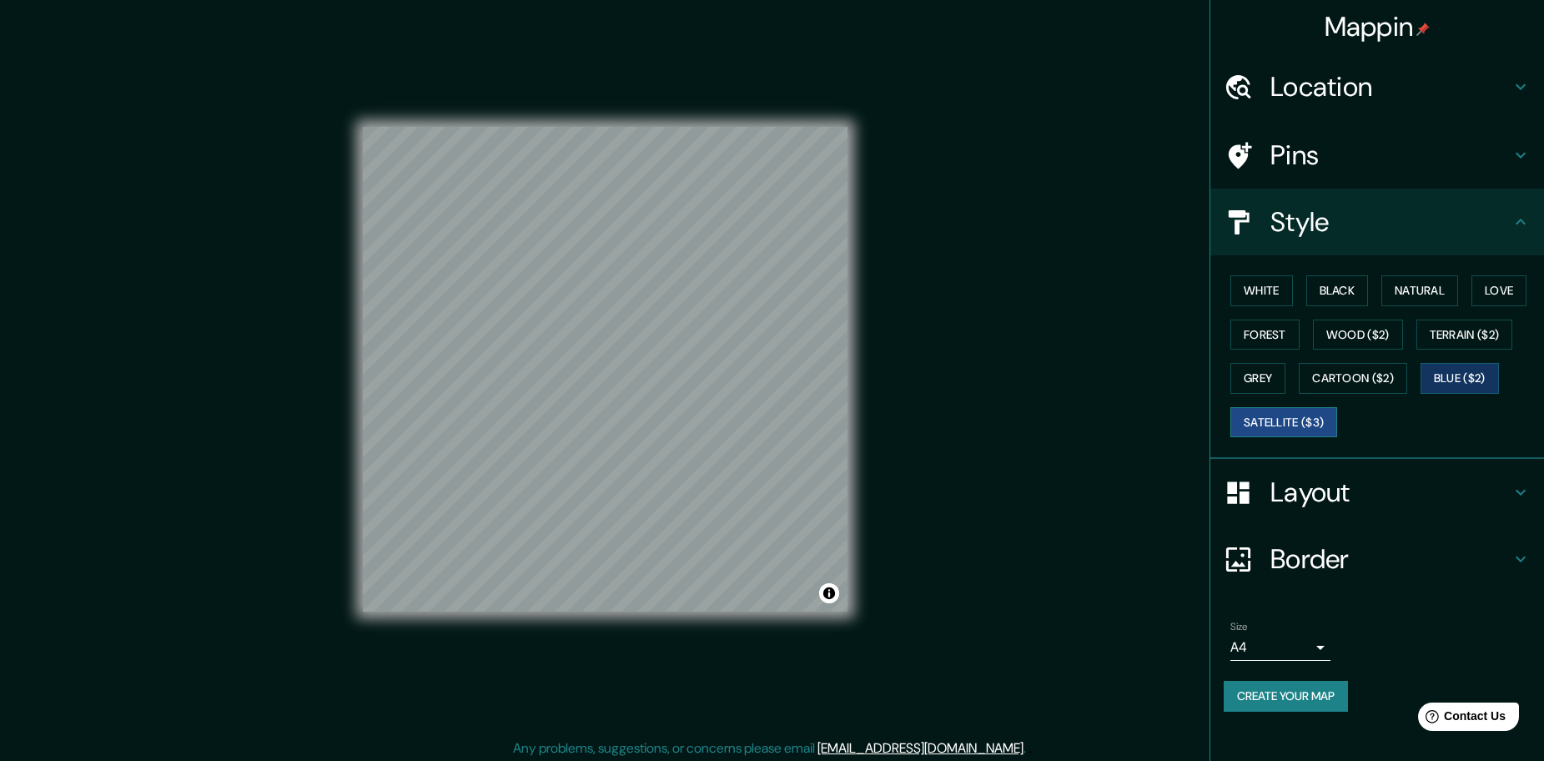
click at [1298, 415] on button "Satellite ($3)" at bounding box center [1283, 422] width 107 height 31
click at [1249, 284] on button "White" at bounding box center [1261, 290] width 63 height 31
click at [1310, 641] on body "Mappin Location [PERSON_NAME][GEOGRAPHIC_DATA], [GEOGRAPHIC_DATA] Pins Style Wh…" at bounding box center [772, 380] width 1544 height 761
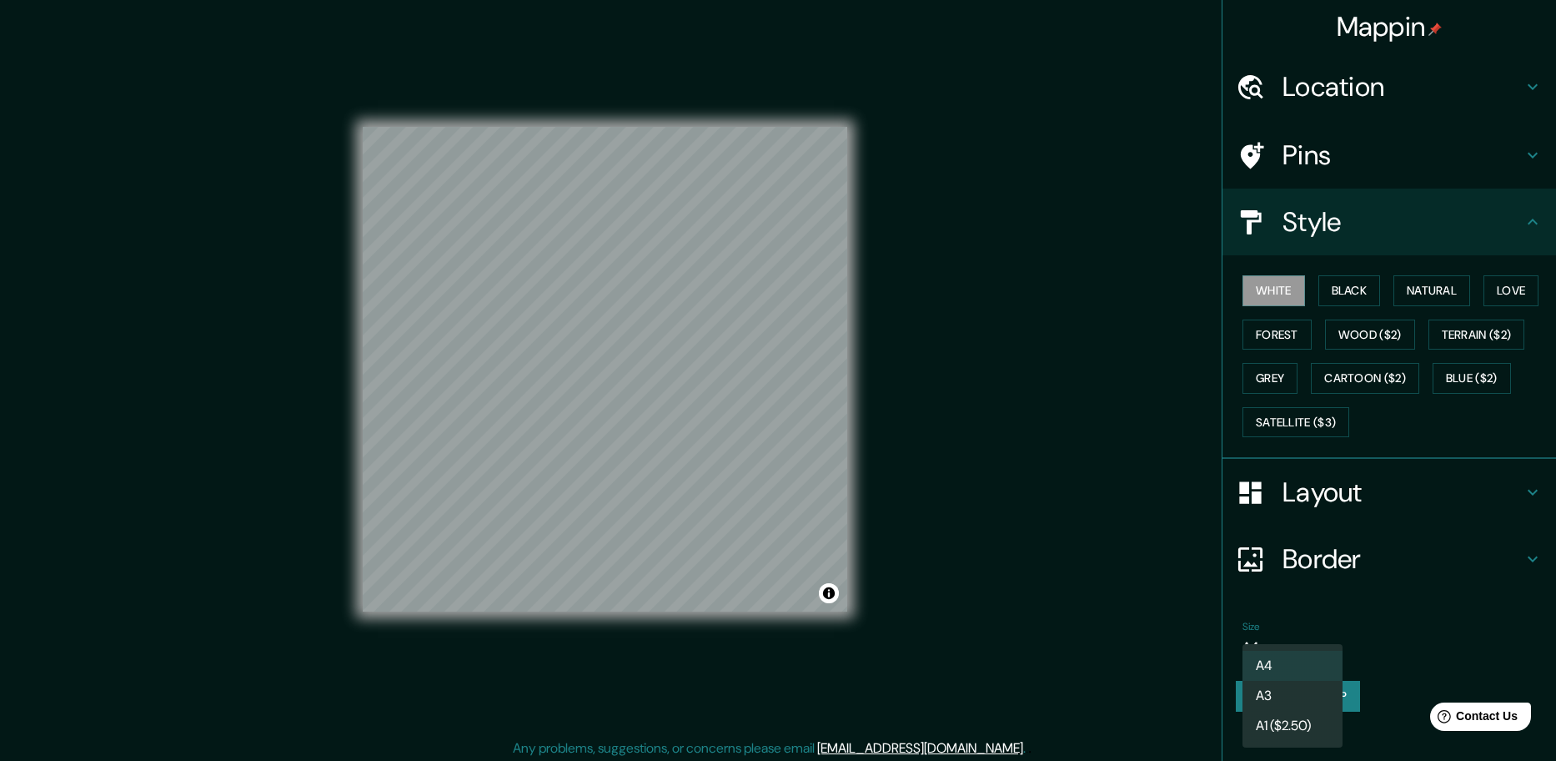
click at [1383, 613] on div at bounding box center [778, 380] width 1556 height 761
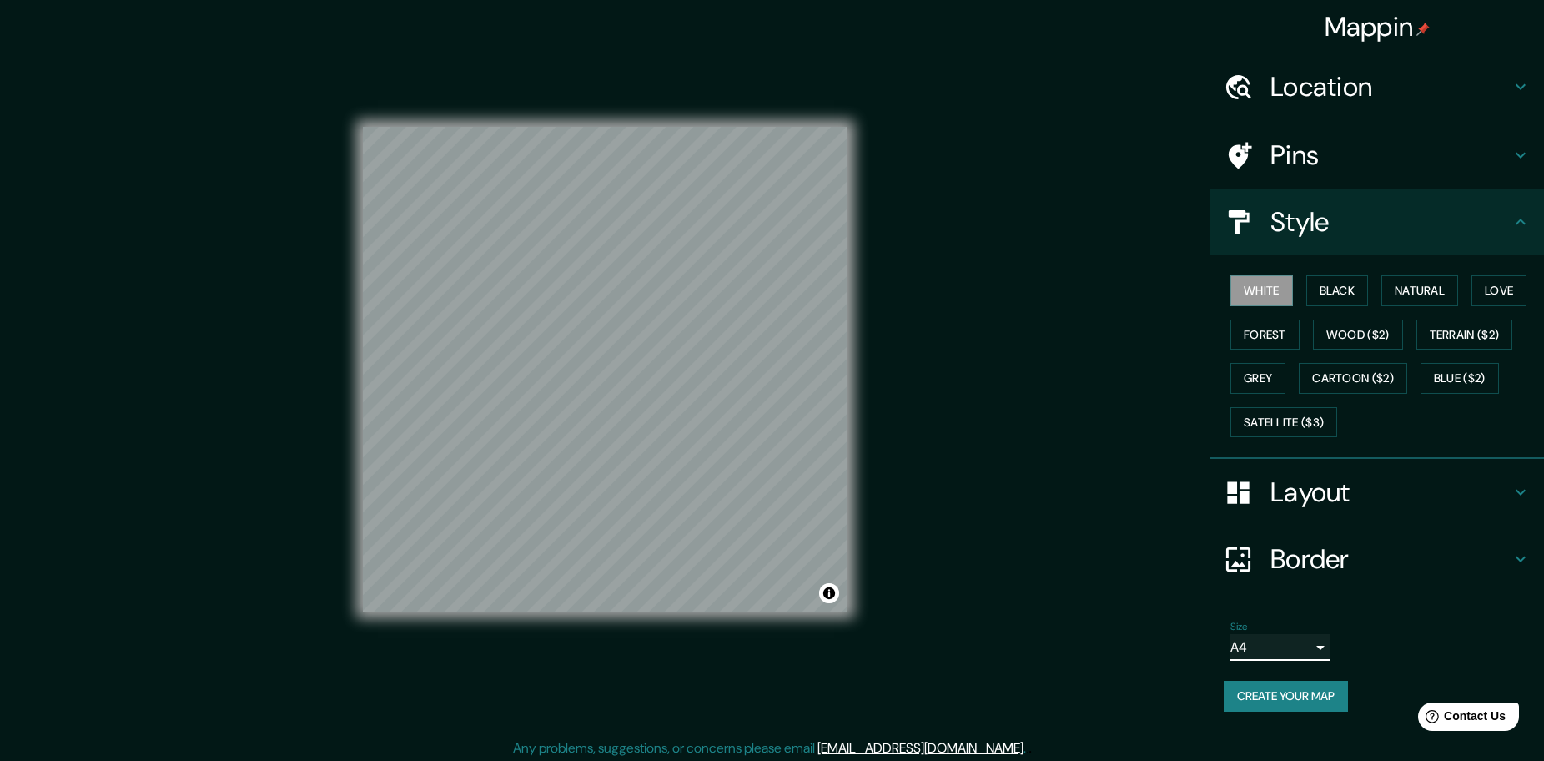
scroll to position [4, 0]
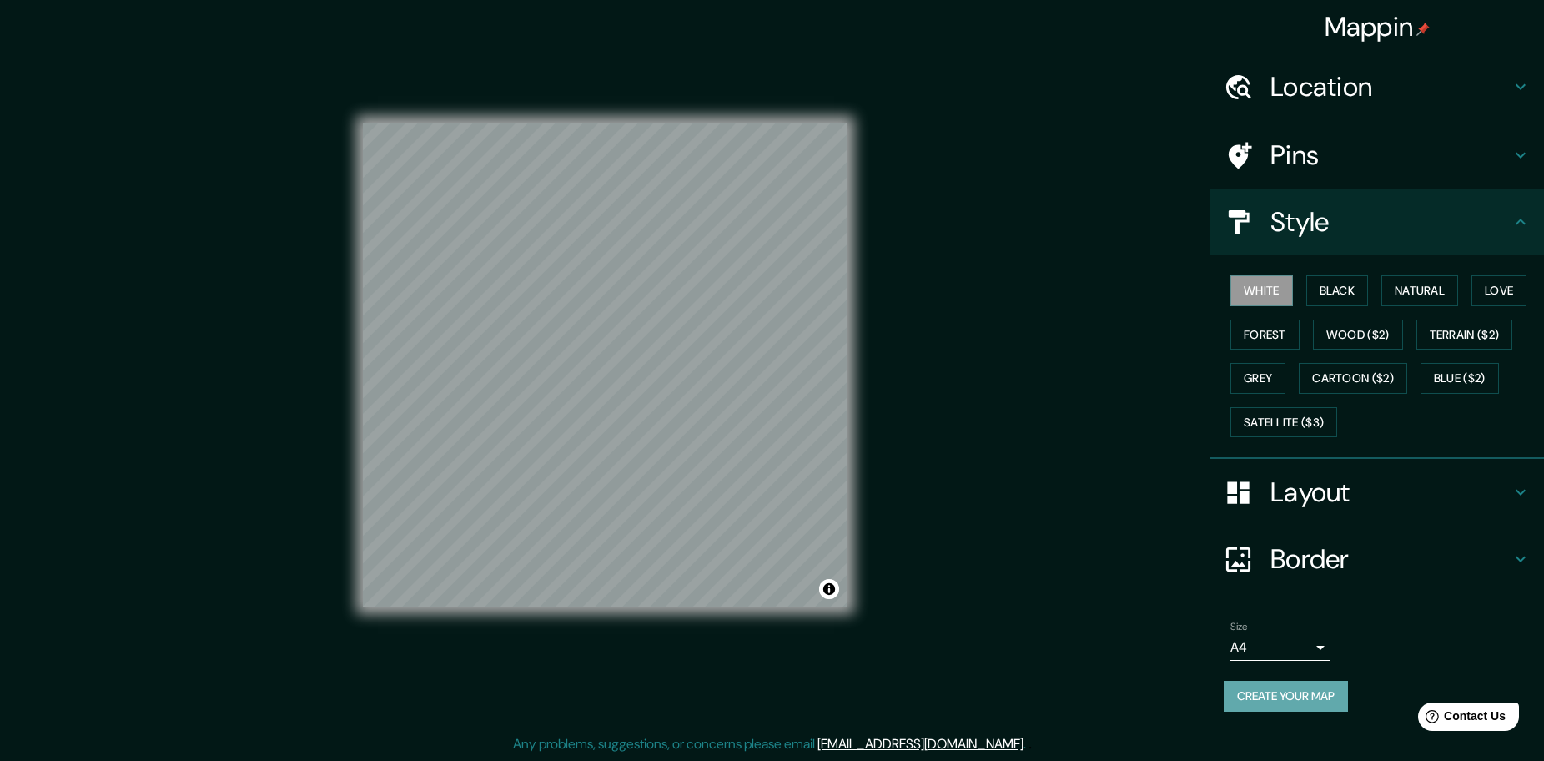
click at [1274, 691] on button "Create your map" at bounding box center [1286, 696] width 124 height 31
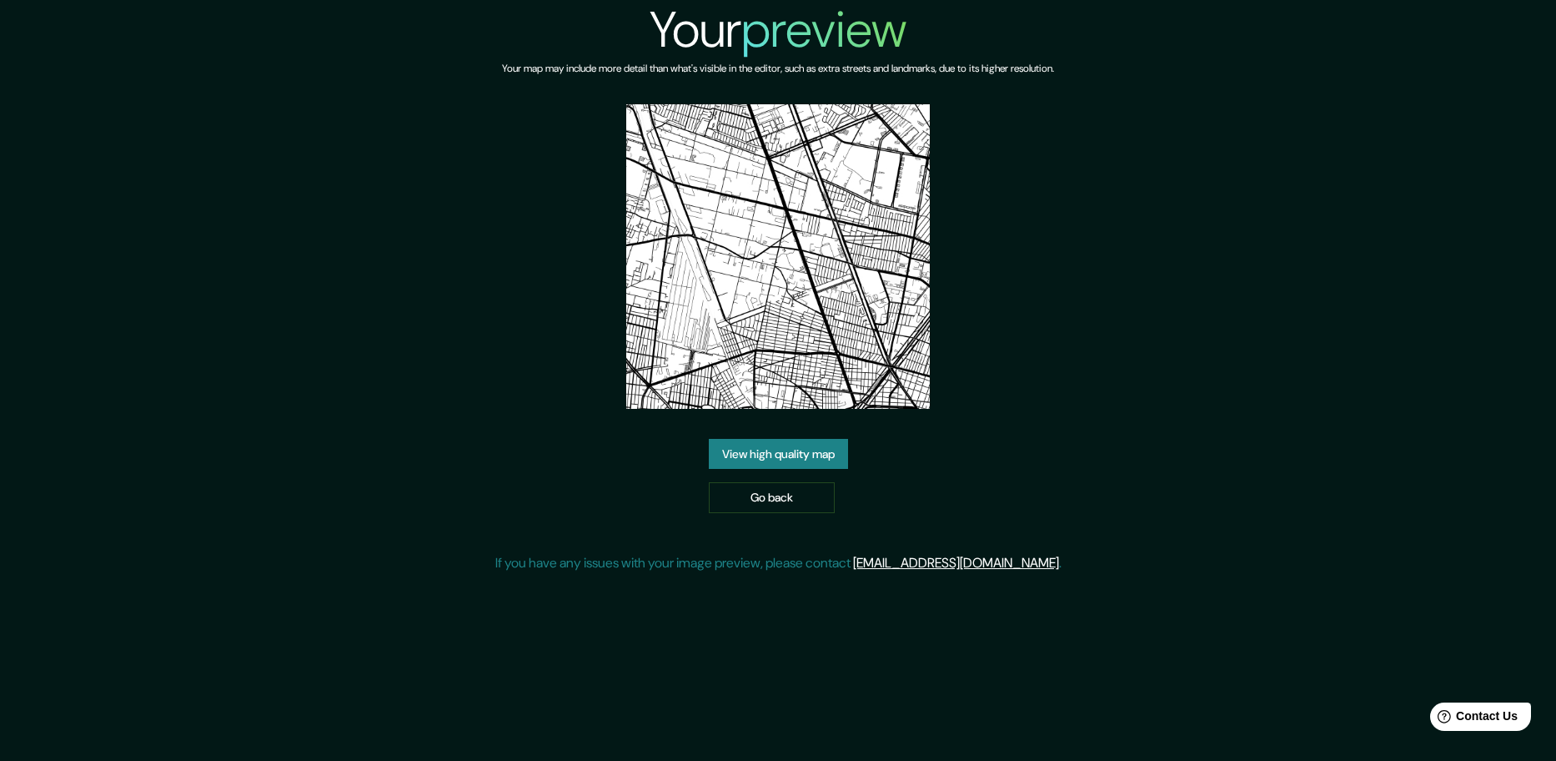
click at [812, 448] on link "View high quality map" at bounding box center [778, 454] width 139 height 31
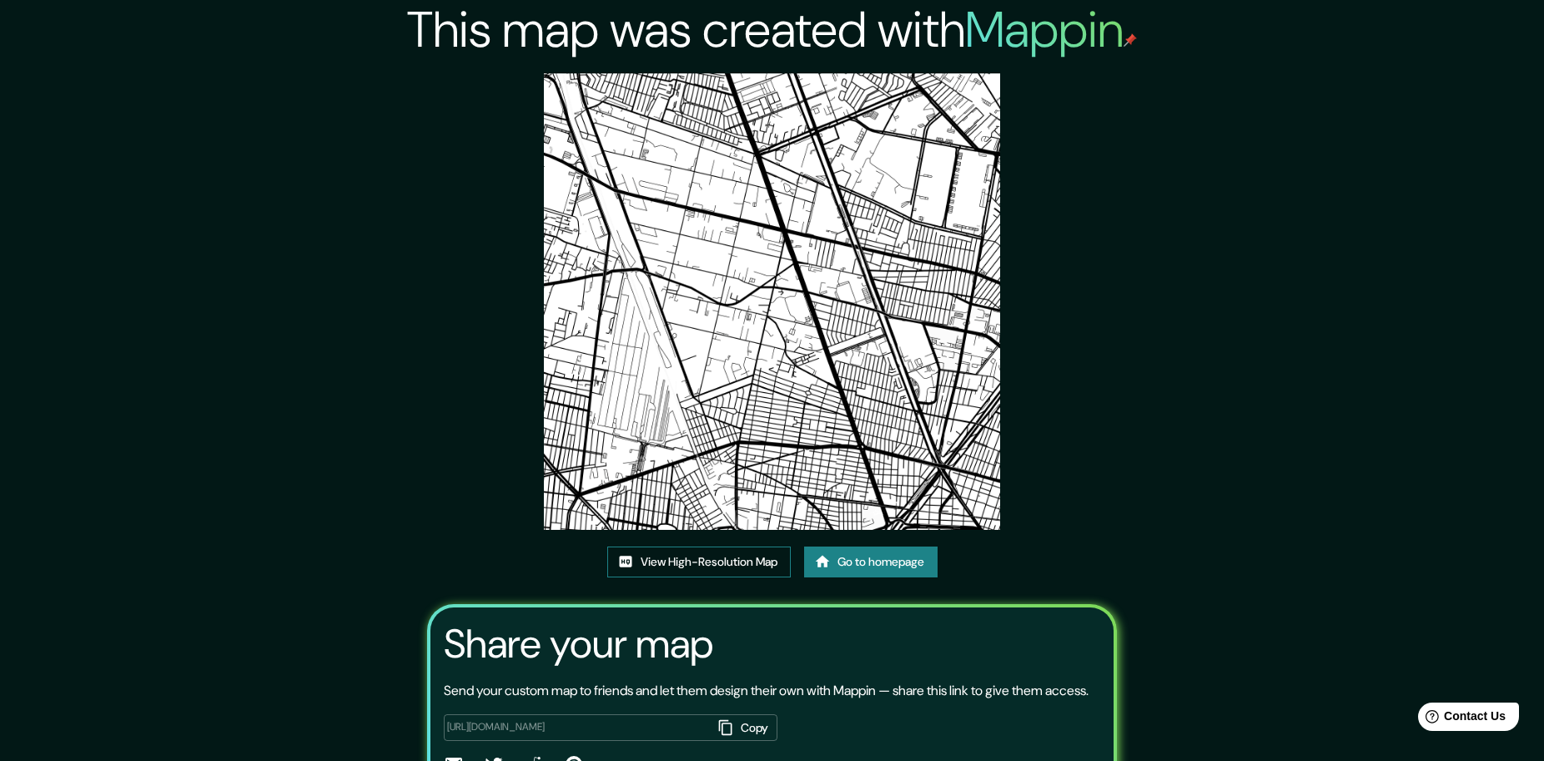
click at [754, 553] on link "View High-Resolution Map" at bounding box center [699, 561] width 184 height 31
